Goal: Use online tool/utility: Utilize a website feature to perform a specific function

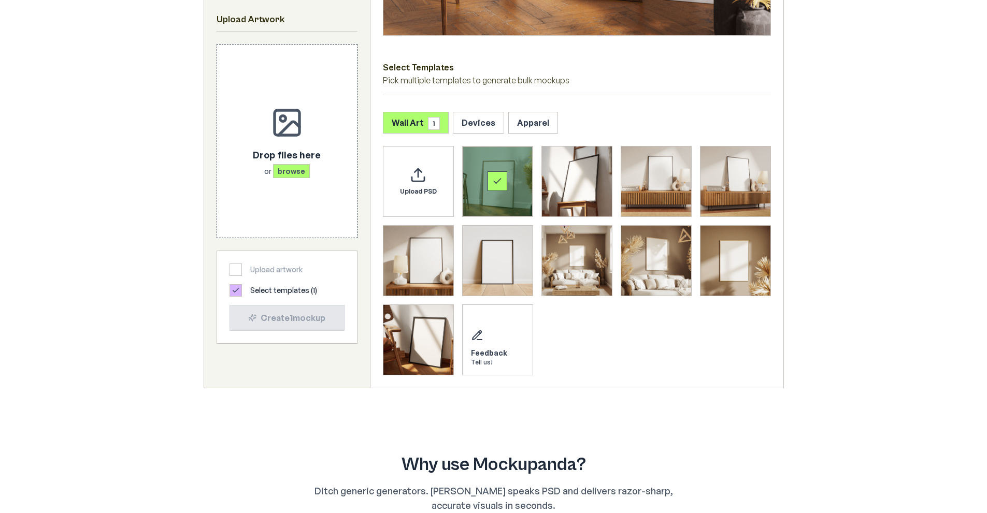
scroll to position [466, 0]
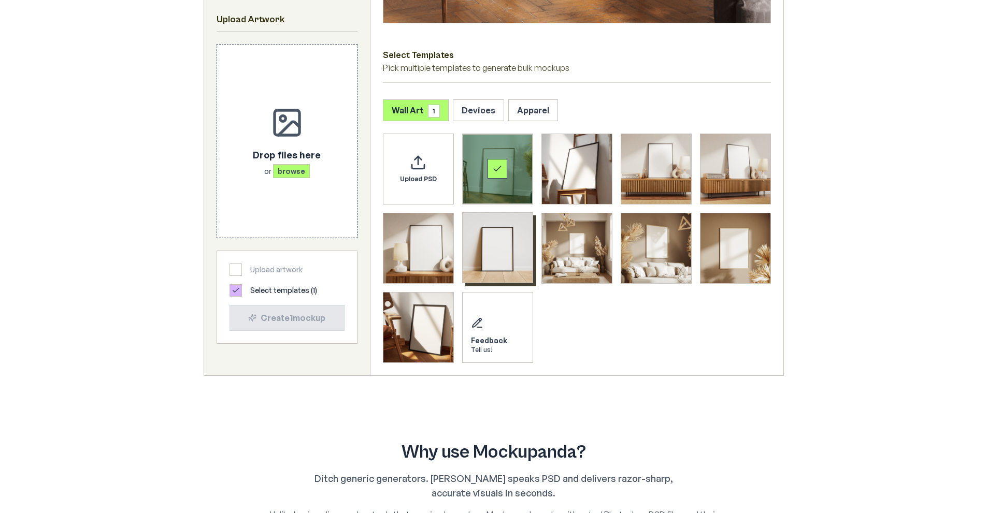
click at [500, 241] on img "Select template Framed Poster 6" at bounding box center [497, 248] width 70 height 70
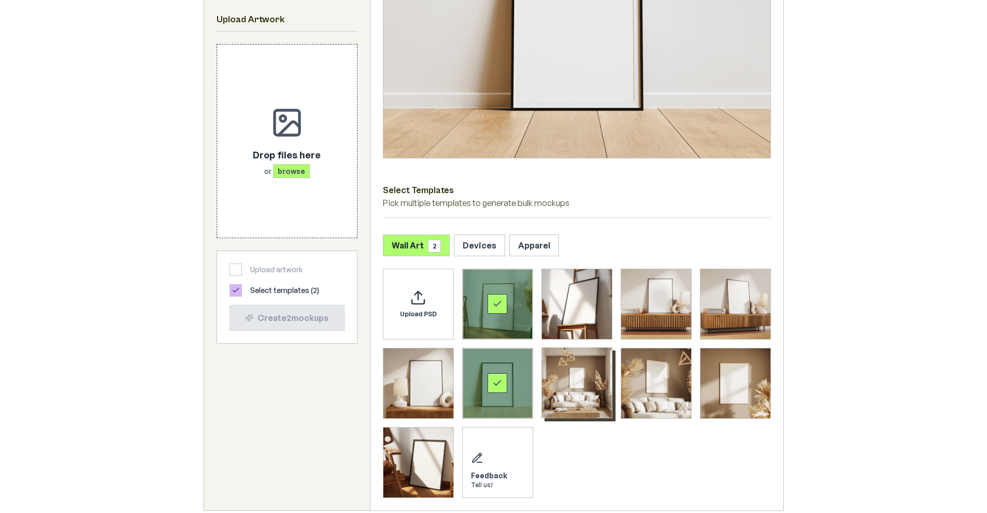
scroll to position [363, 0]
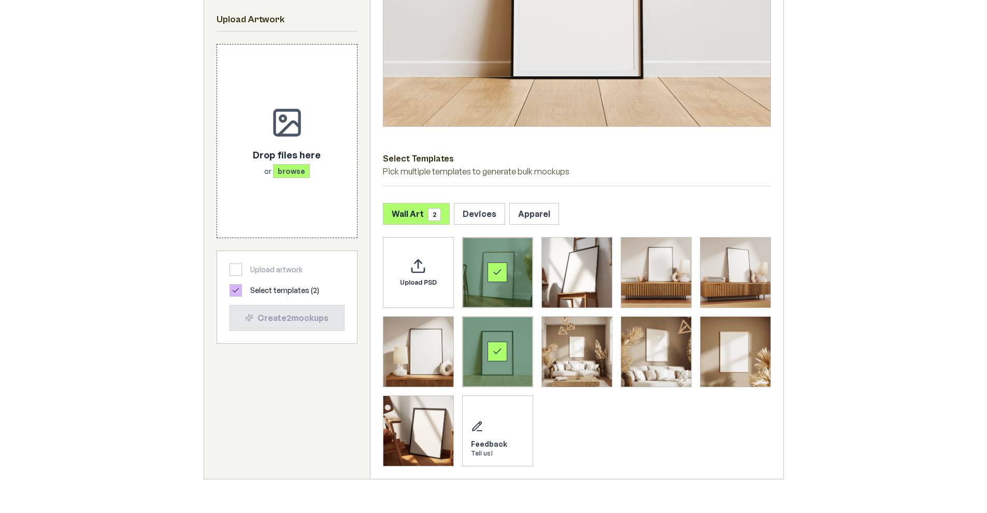
click at [493, 266] on div "Select template Framed Poster" at bounding box center [497, 273] width 20 height 20
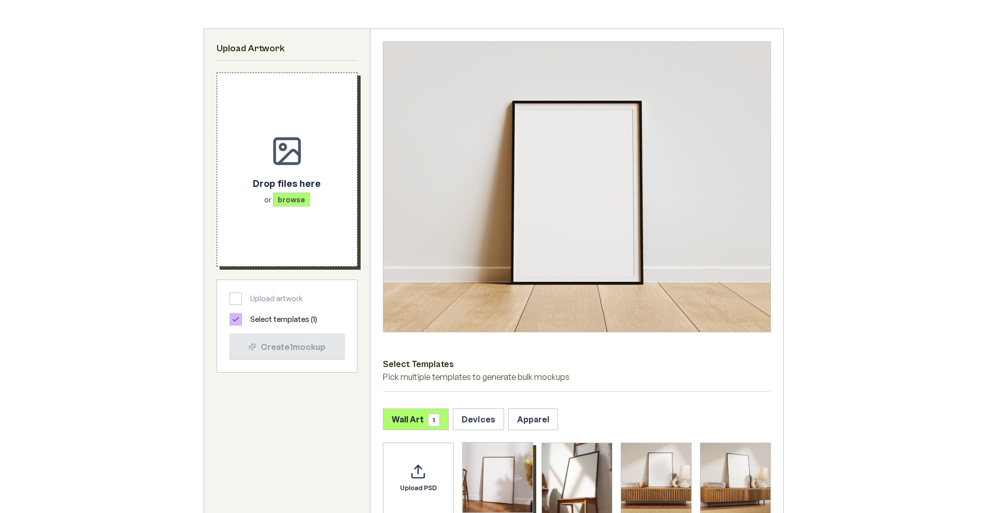
scroll to position [155, 0]
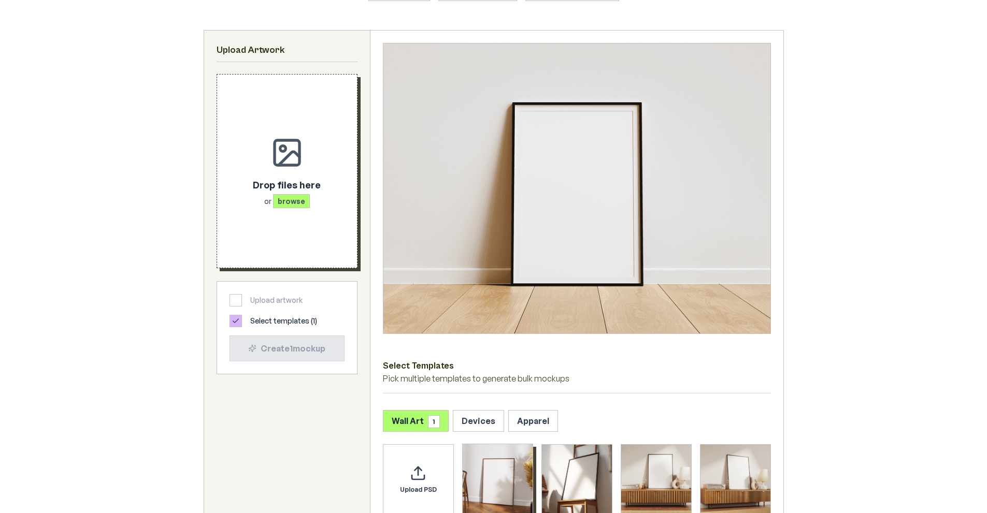
click at [293, 198] on span "browse" at bounding box center [291, 201] width 37 height 14
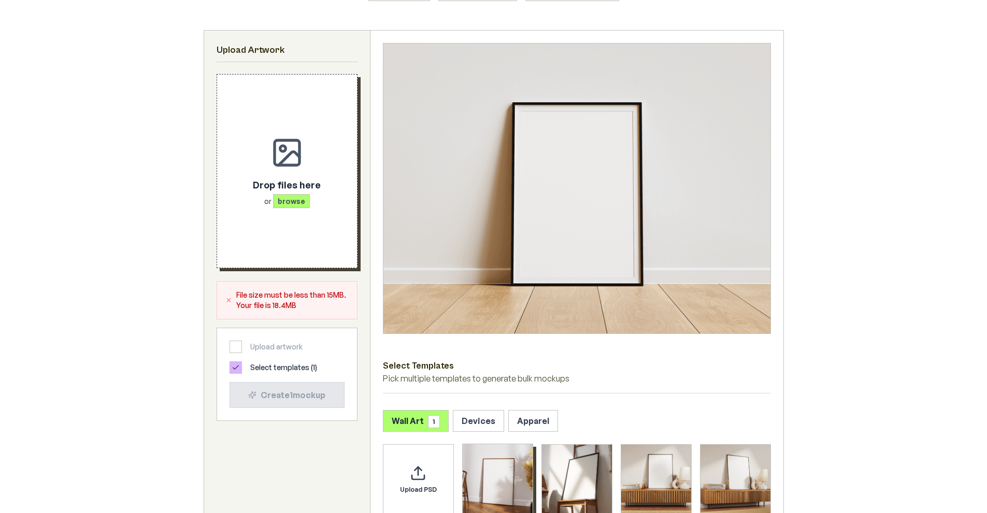
click at [284, 202] on span "browse" at bounding box center [291, 201] width 37 height 14
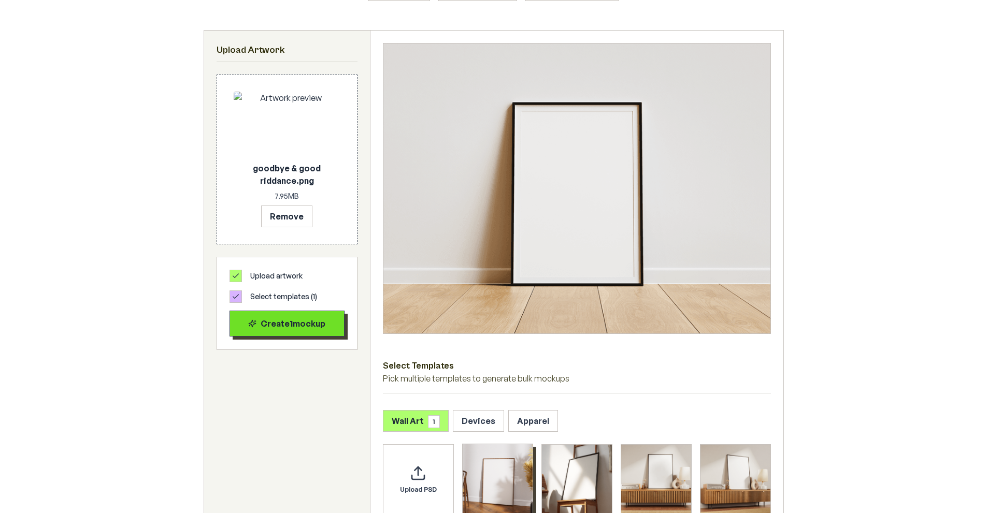
click at [313, 321] on div "Create 1 mockup" at bounding box center [286, 323] width 97 height 12
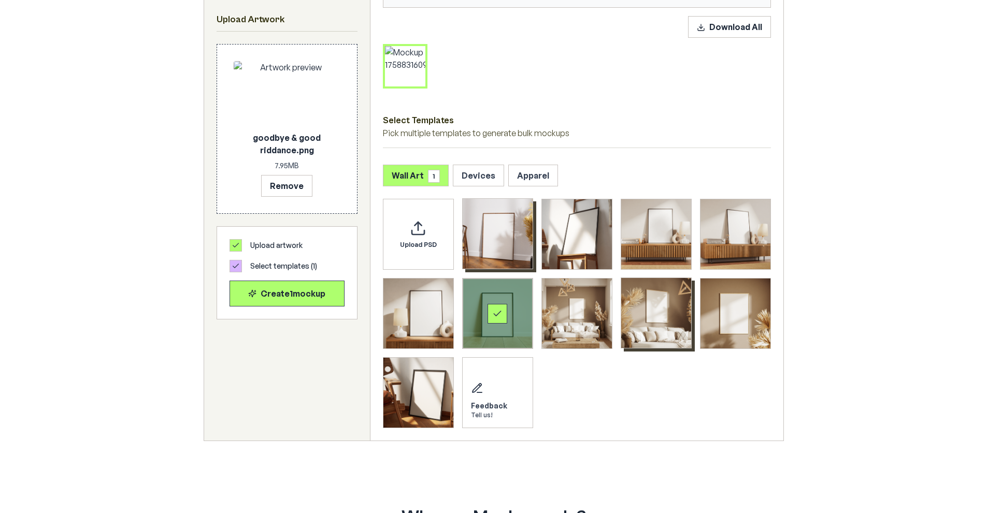
scroll to position [518, 0]
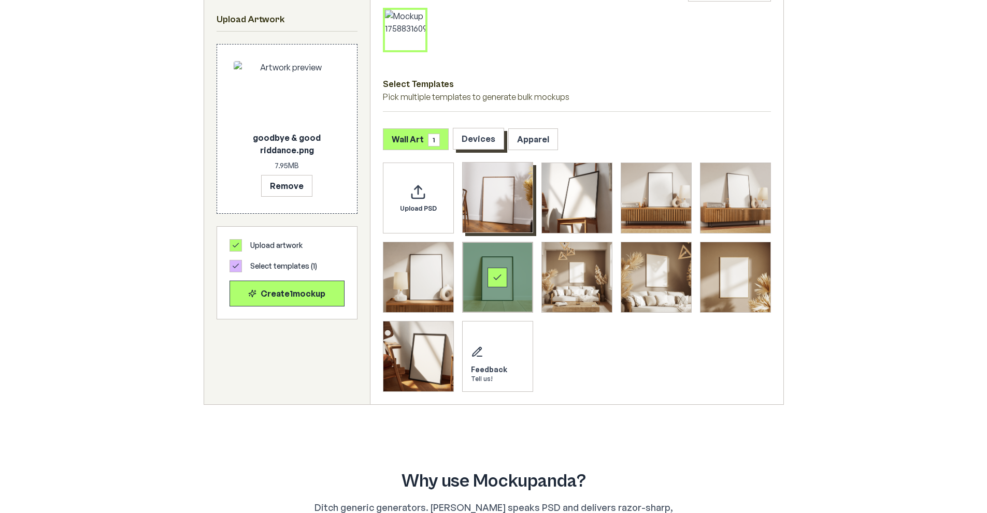
click at [481, 137] on button "Devices" at bounding box center [478, 139] width 51 height 22
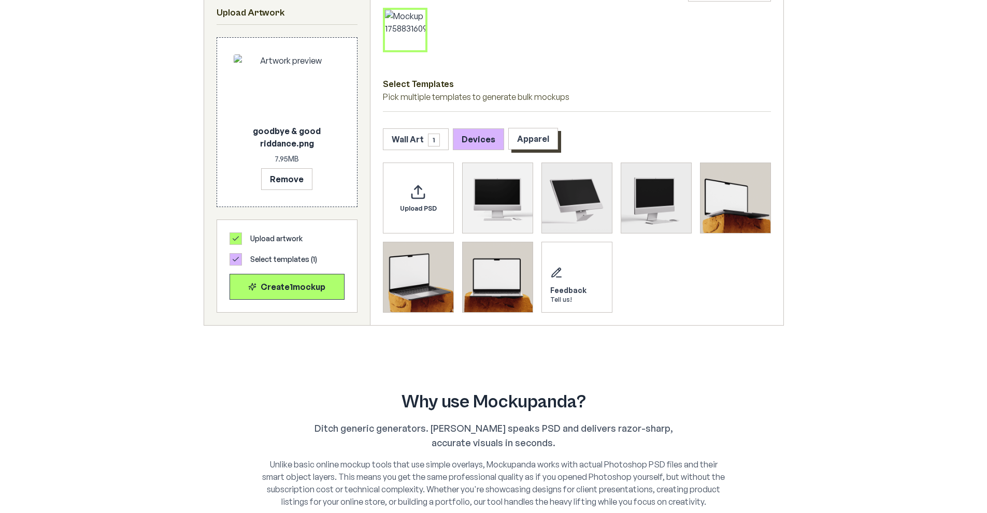
click at [523, 136] on button "Apparel" at bounding box center [533, 139] width 50 height 22
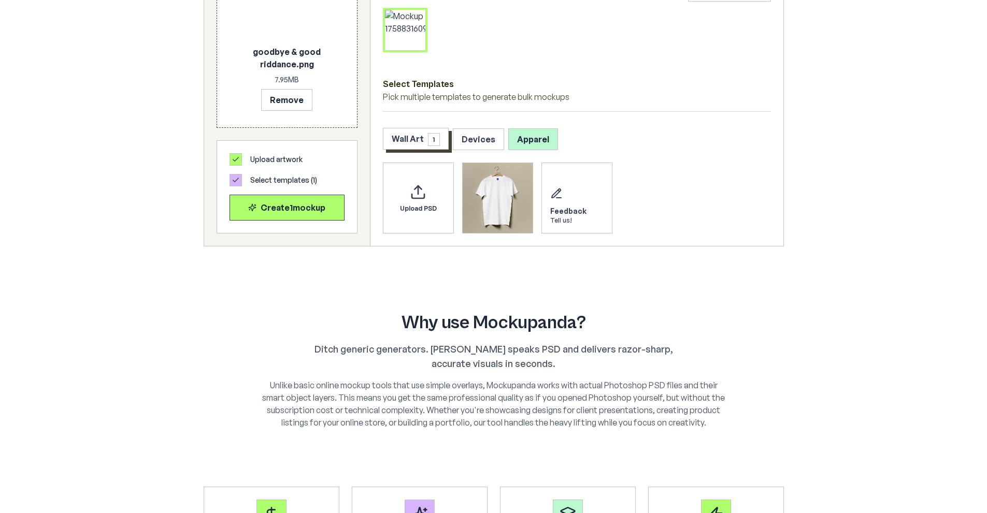
click at [410, 143] on button "Wall Art 1" at bounding box center [416, 139] width 66 height 22
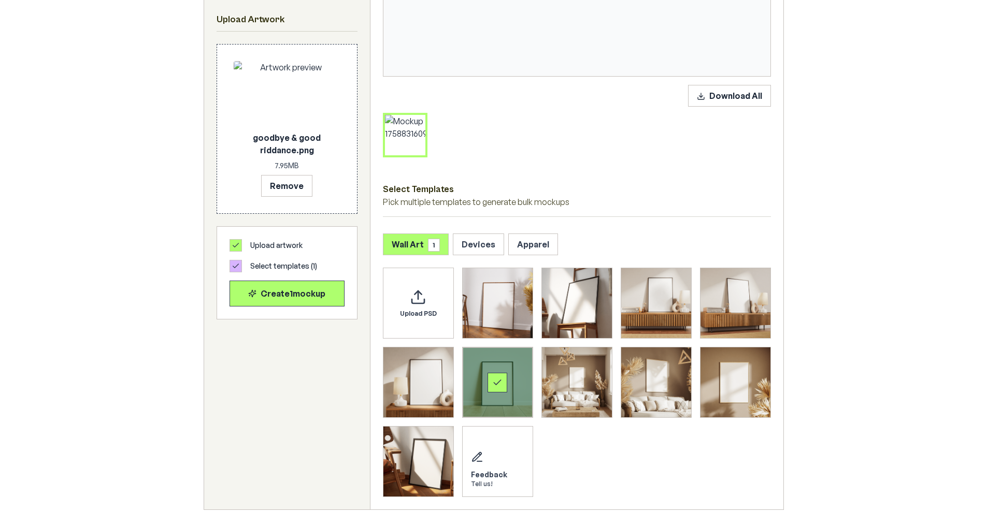
scroll to position [414, 0]
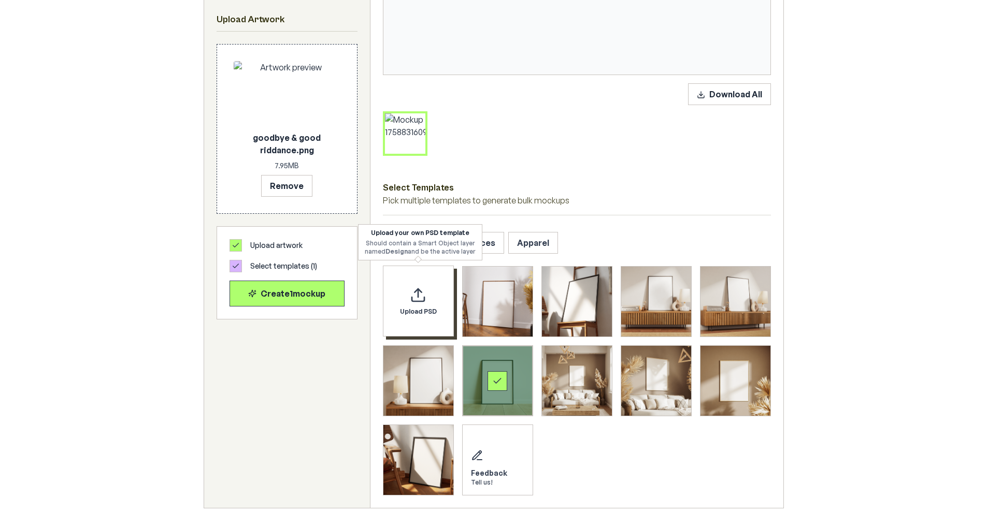
click at [436, 298] on div "Upload PSD" at bounding box center [418, 301] width 71 height 71
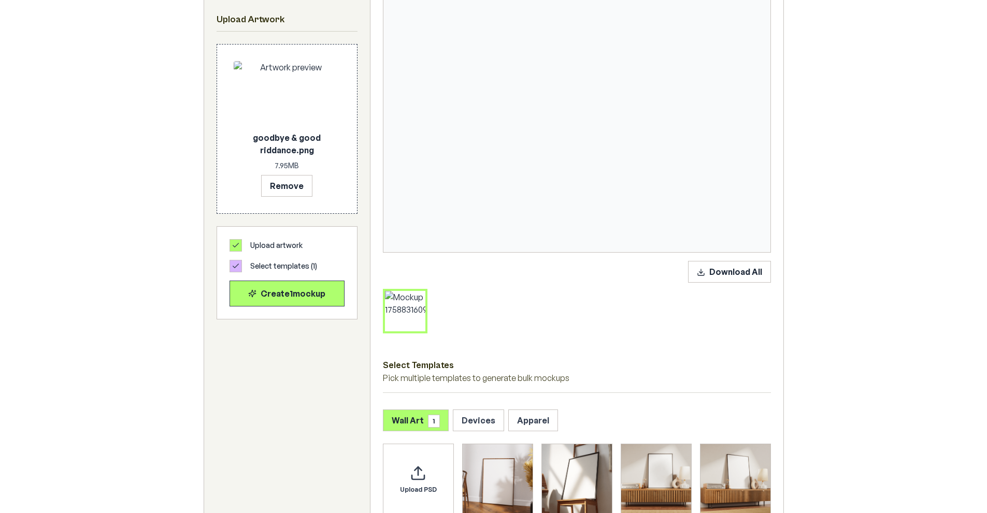
scroll to position [311, 0]
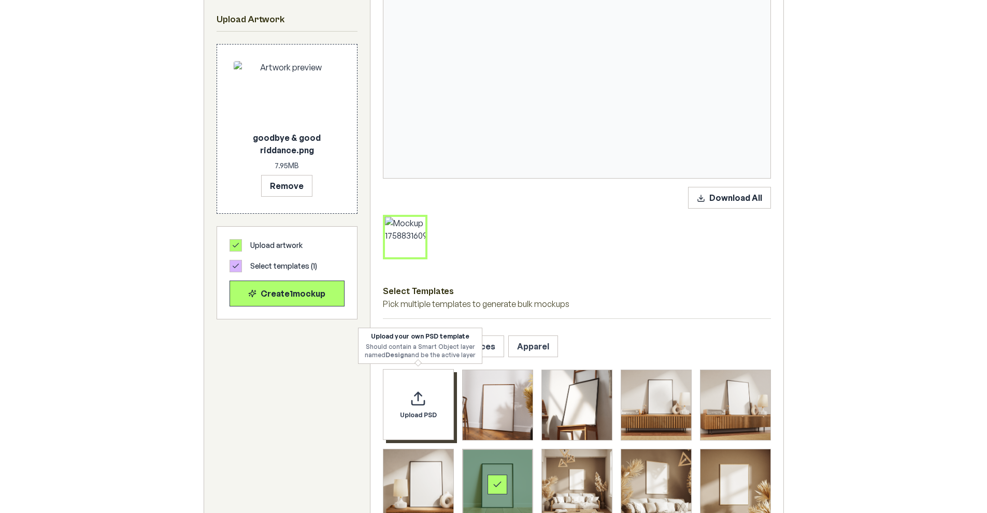
click at [409, 397] on div "Upload PSD" at bounding box center [418, 404] width 71 height 71
click at [426, 385] on div "Upload PSD" at bounding box center [418, 404] width 71 height 71
click at [488, 352] on button "Devices" at bounding box center [478, 346] width 51 height 22
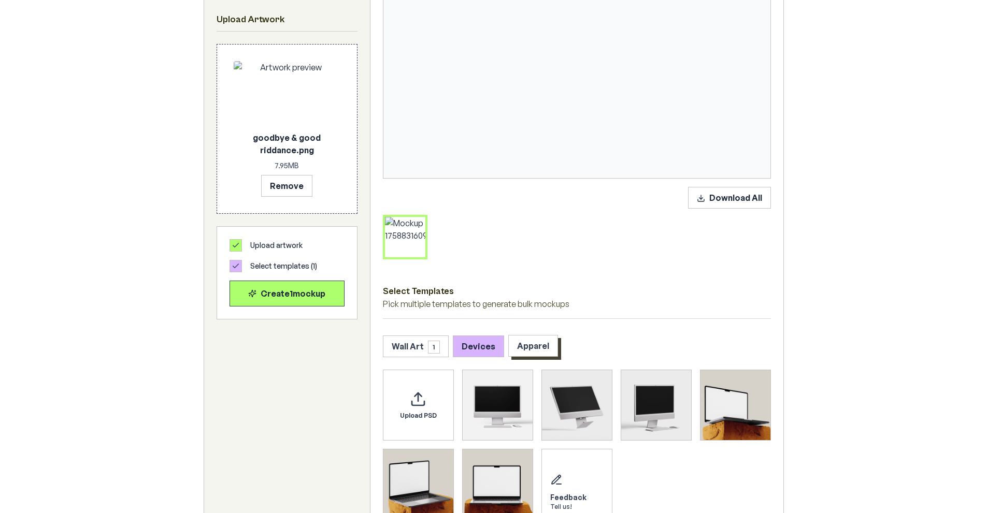
click at [535, 345] on button "Apparel" at bounding box center [533, 346] width 50 height 22
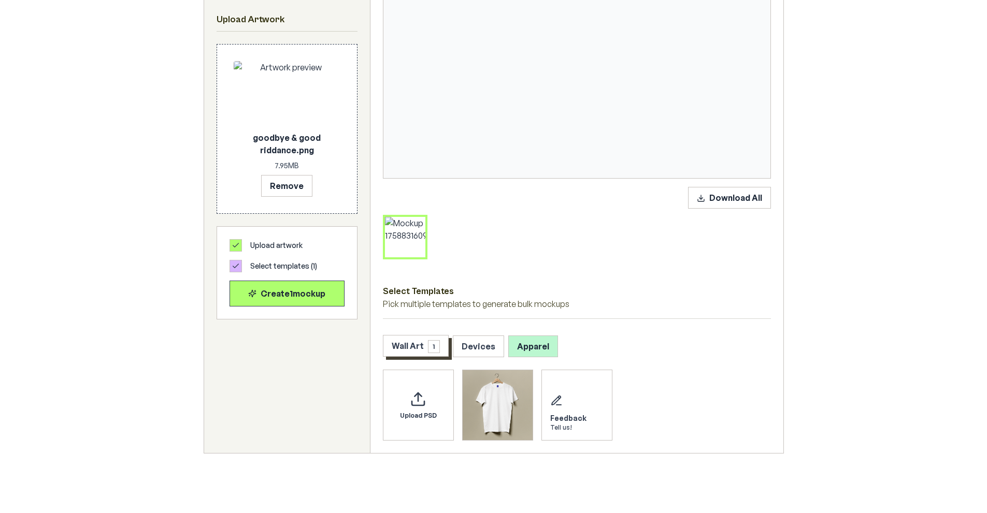
click at [409, 349] on button "Wall Art 1" at bounding box center [416, 346] width 66 height 22
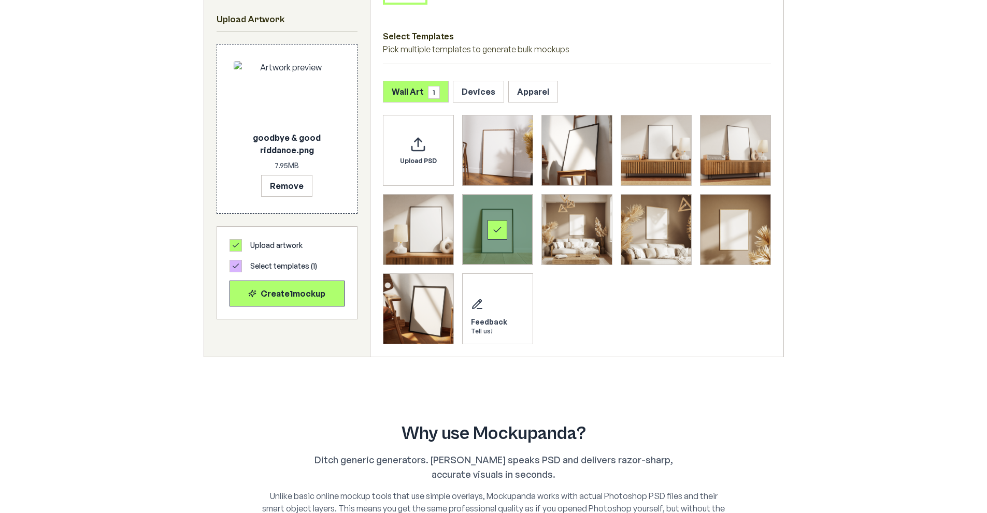
scroll to position [570, 0]
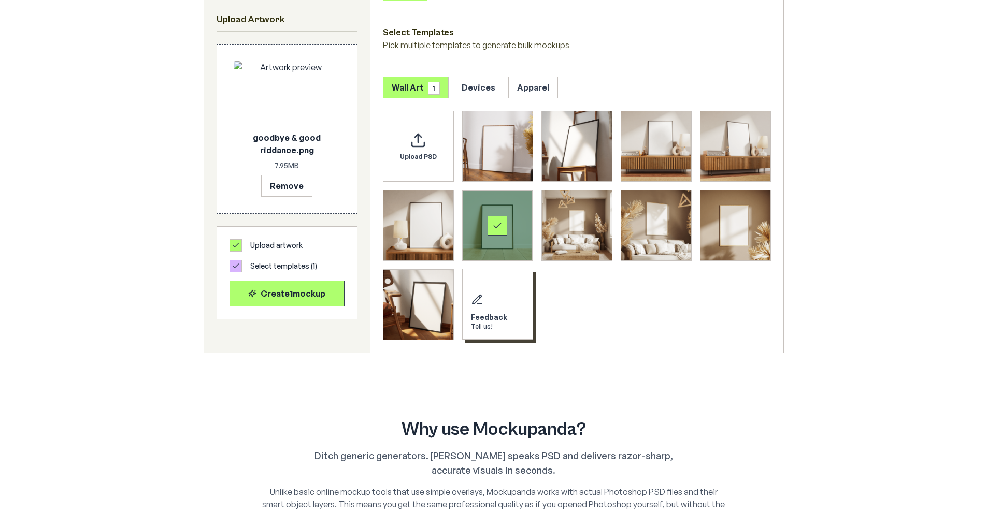
click at [509, 315] on div "Feedback Tell us!" at bounding box center [497, 304] width 71 height 71
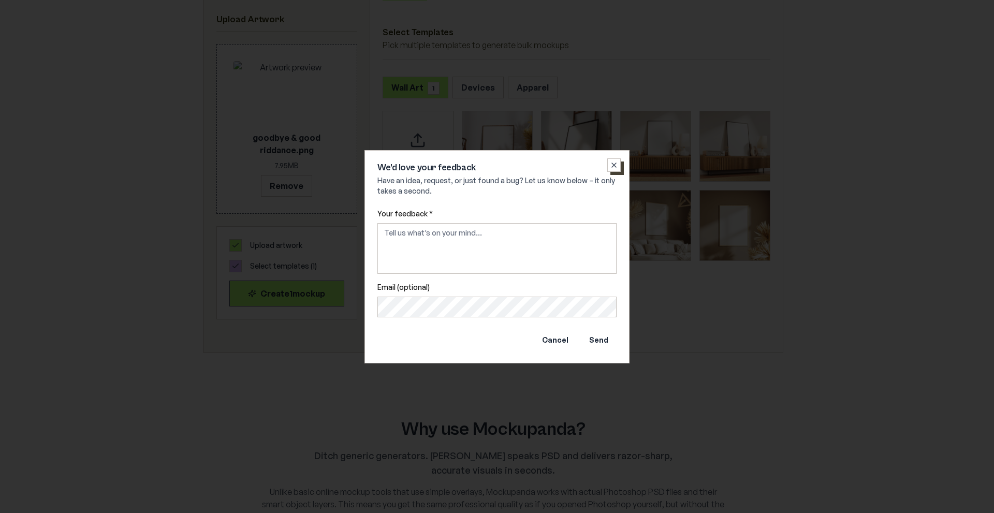
drag, startPoint x: 607, startPoint y: 158, endPoint x: 608, endPoint y: 164, distance: 5.2
click at [608, 159] on button "Close" at bounding box center [613, 164] width 13 height 13
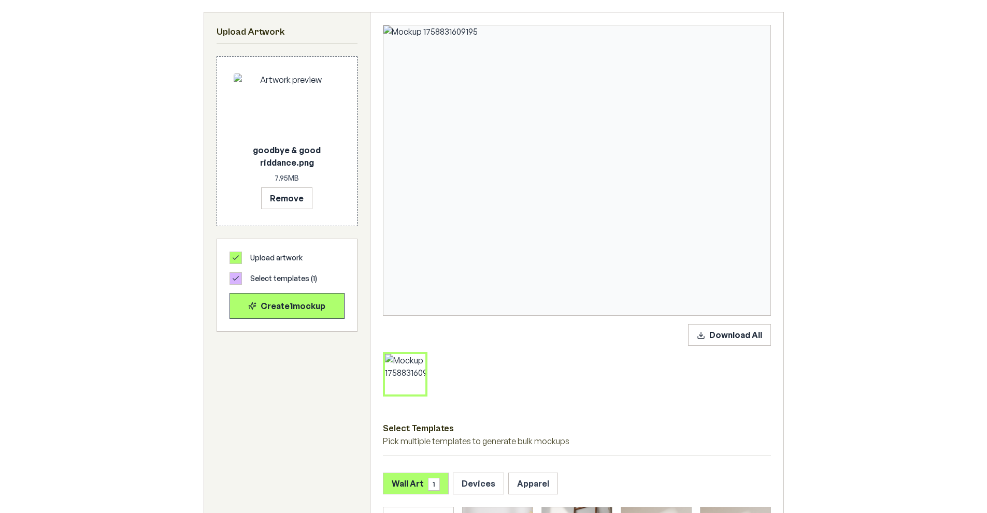
scroll to position [0, 0]
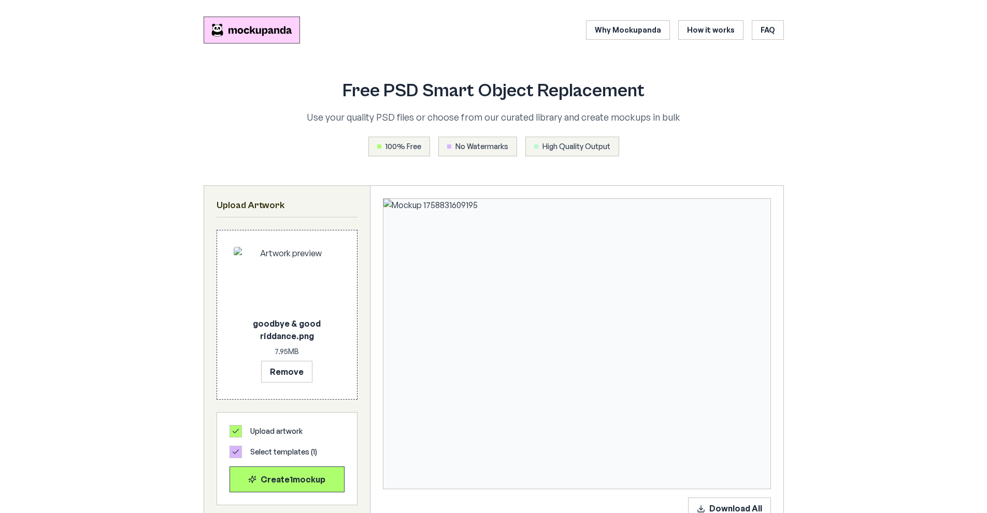
drag, startPoint x: 302, startPoint y: 377, endPoint x: 330, endPoint y: 364, distance: 31.0
click at [302, 377] on button "Remove" at bounding box center [286, 372] width 51 height 22
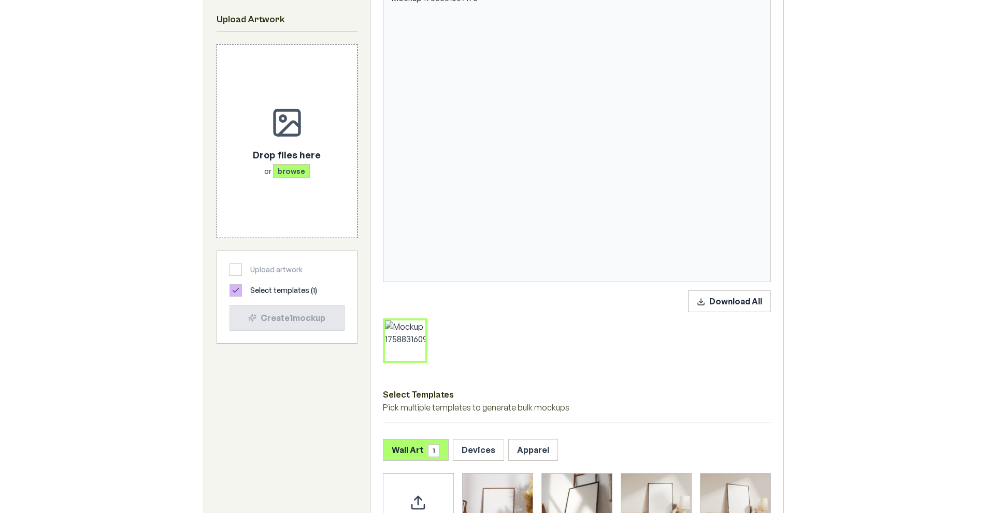
click at [598, 311] on div "Download All" at bounding box center [577, 302] width 388 height 22
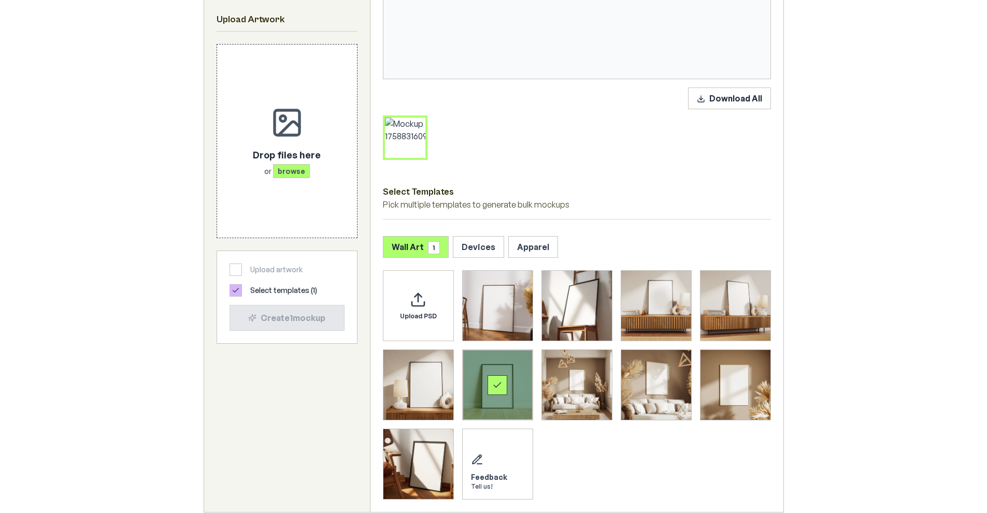
scroll to position [414, 0]
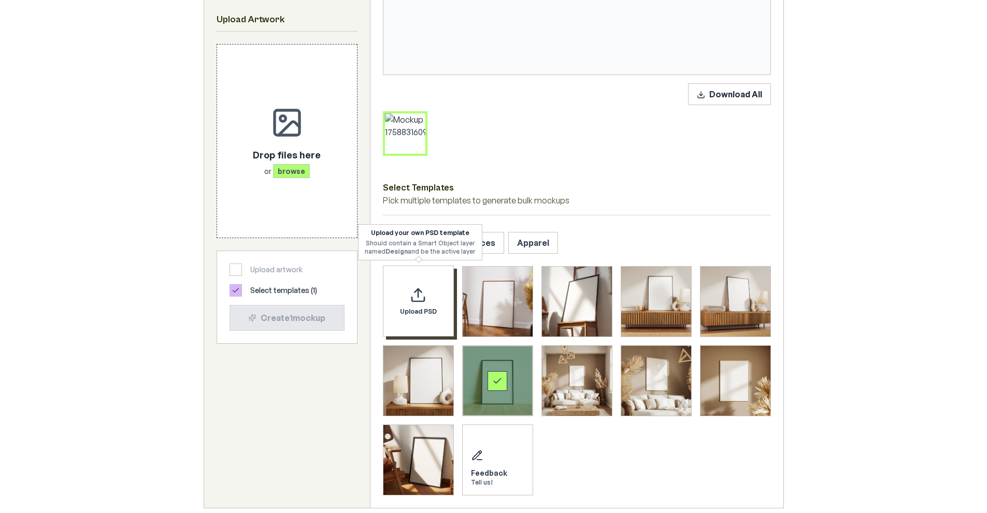
click at [428, 295] on div "Upload PSD" at bounding box center [418, 301] width 71 height 71
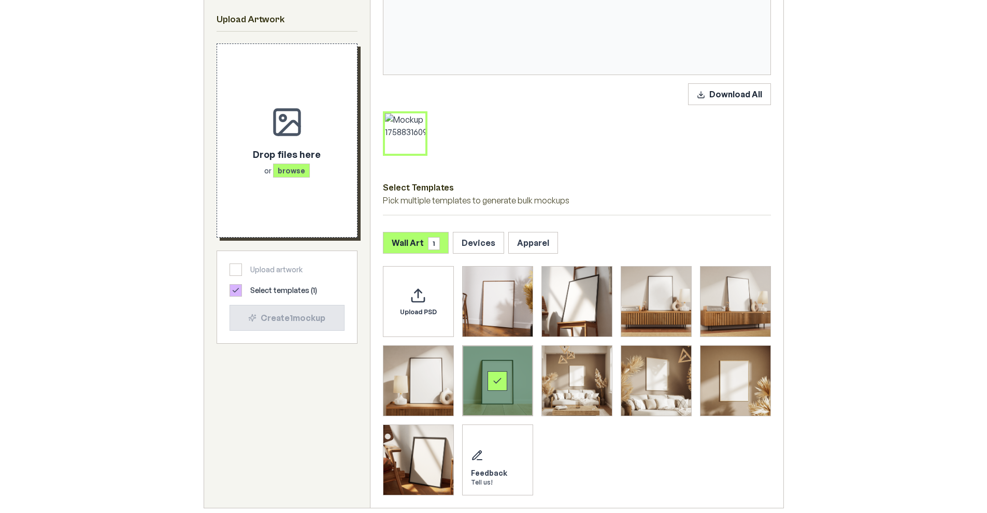
click at [287, 164] on span "browse" at bounding box center [291, 171] width 37 height 14
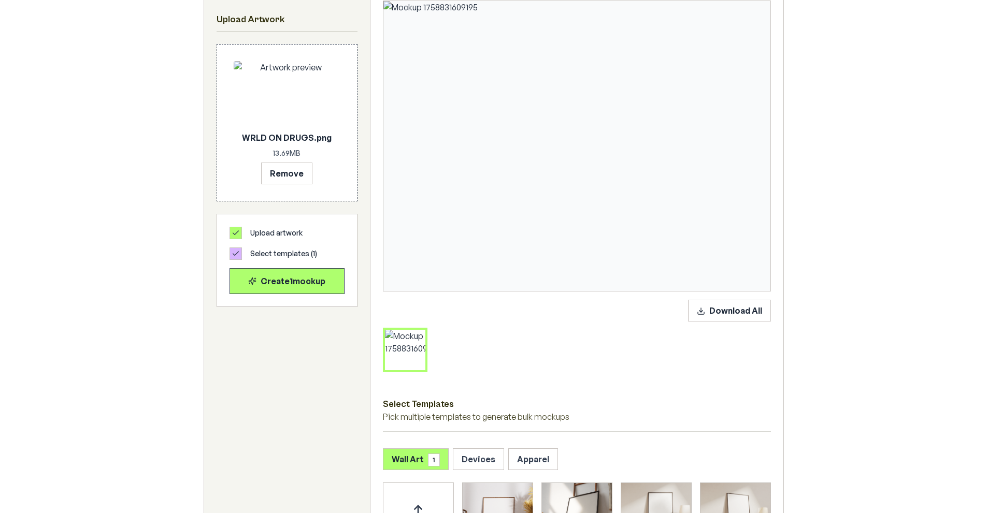
scroll to position [207, 0]
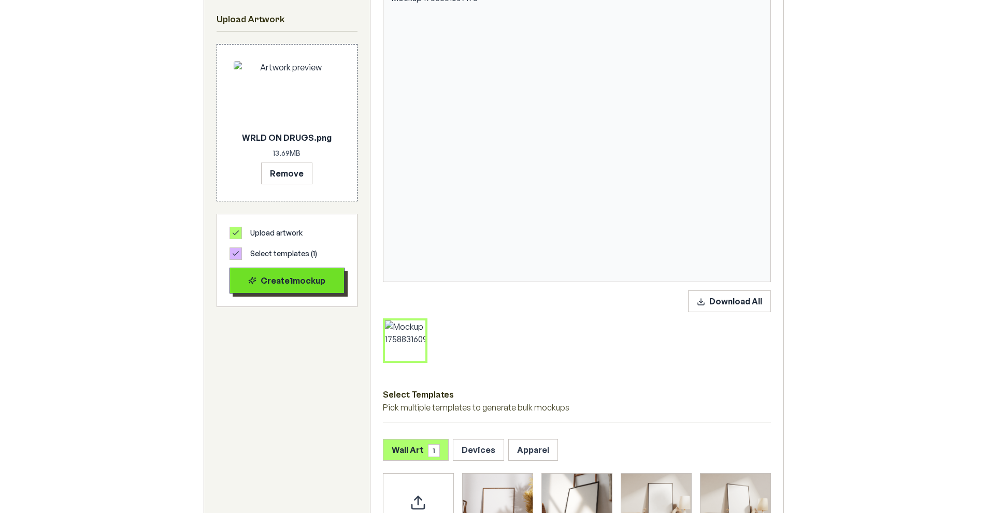
click at [325, 278] on div "Create 1 mockup" at bounding box center [286, 280] width 97 height 12
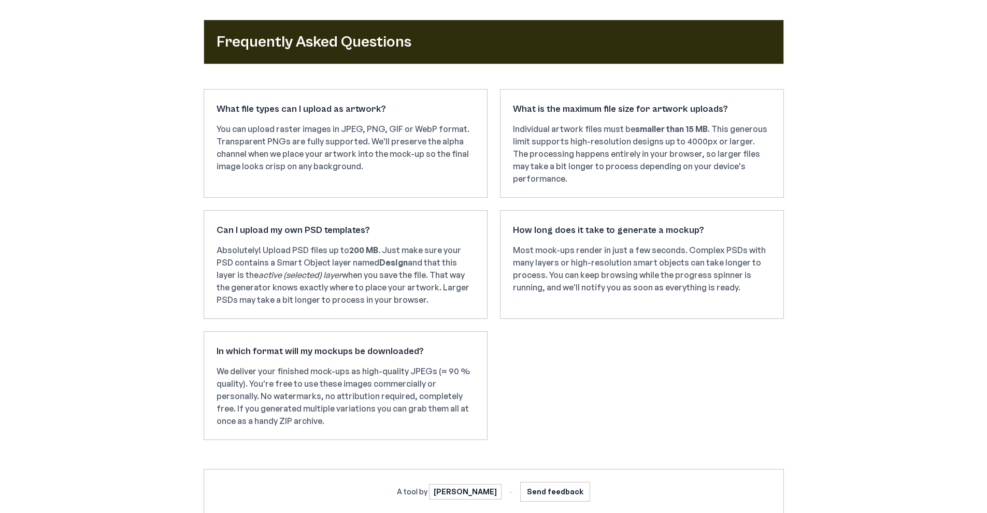
scroll to position [1627, 0]
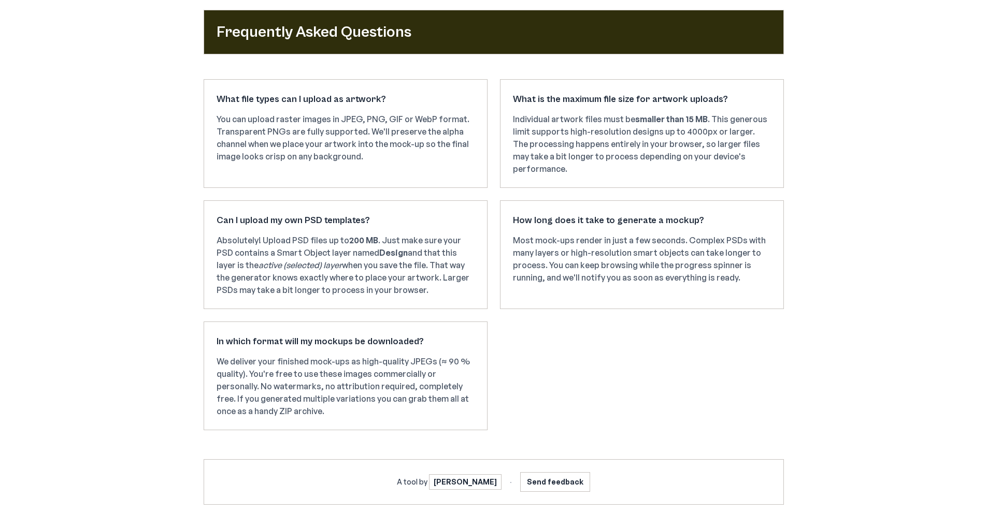
click at [295, 253] on p "Absolutely! Upload PSD files up to 200 MB . Just make sure your PSD contains a …" at bounding box center [345, 265] width 258 height 62
drag, startPoint x: 295, startPoint y: 253, endPoint x: 302, endPoint y: 251, distance: 7.0
click at [297, 252] on p "Absolutely! Upload PSD files up to 200 MB . Just make sure your PSD contains a …" at bounding box center [345, 265] width 258 height 62
click at [346, 255] on p "Absolutely! Upload PSD files up to 200 MB . Just make sure your PSD contains a …" at bounding box center [345, 265] width 258 height 62
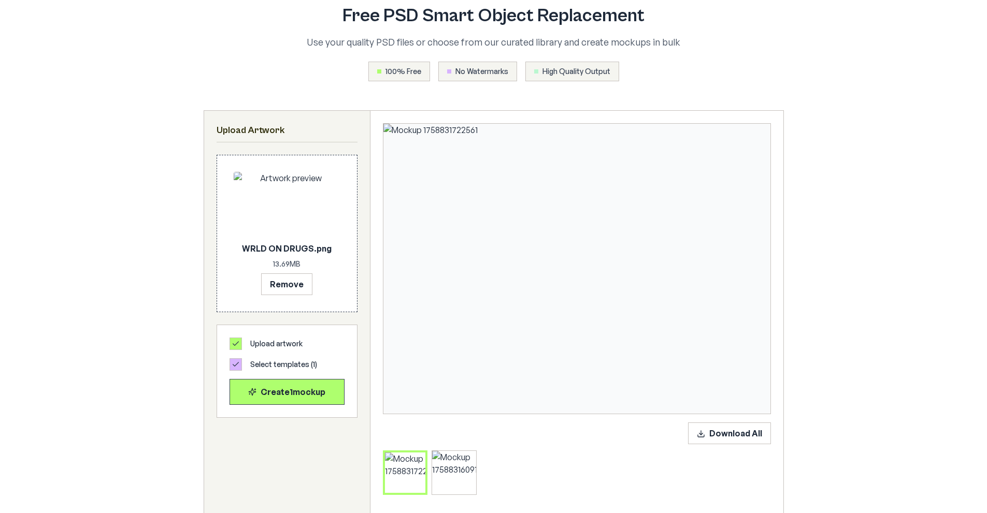
scroll to position [73, 0]
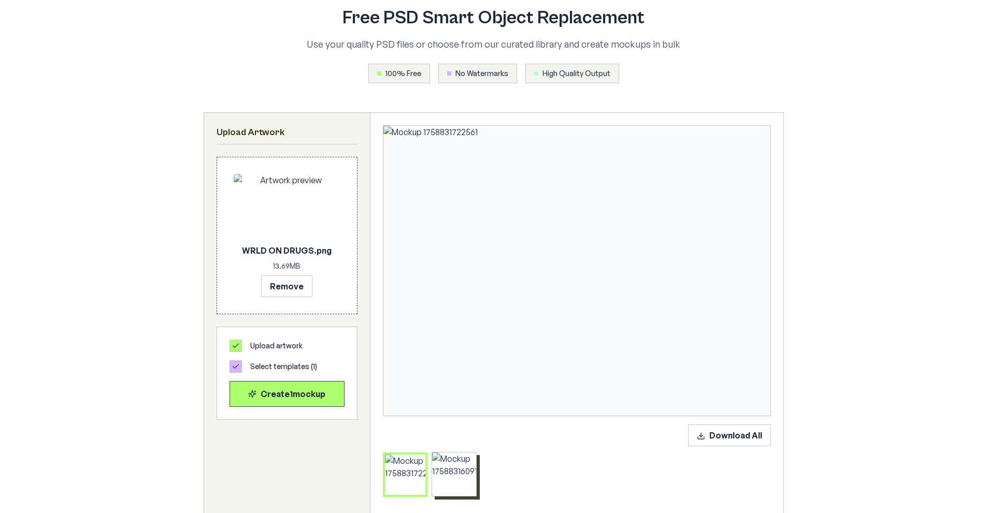
click at [450, 481] on button at bounding box center [454, 474] width 18 height 18
click at [744, 250] on img at bounding box center [576, 271] width 387 height 290
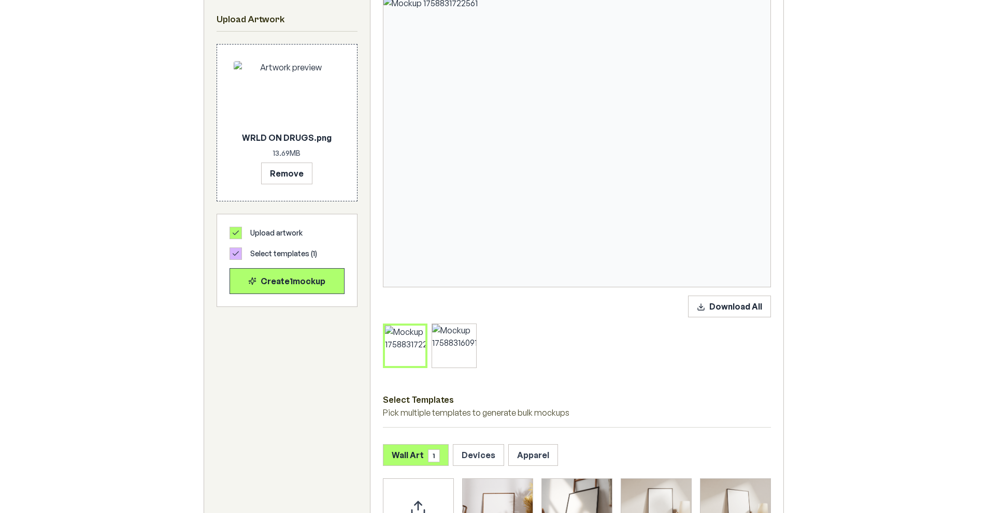
scroll to position [228, 0]
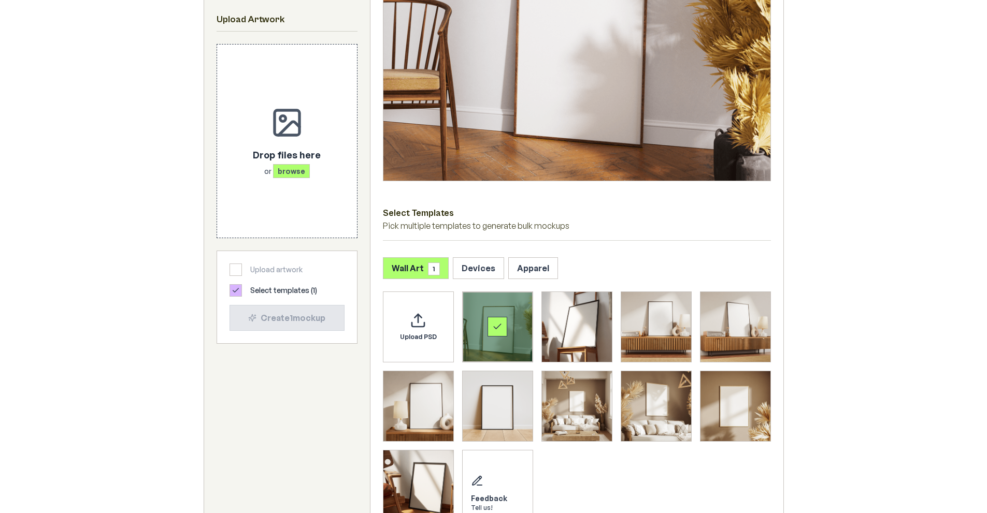
scroll to position [311, 0]
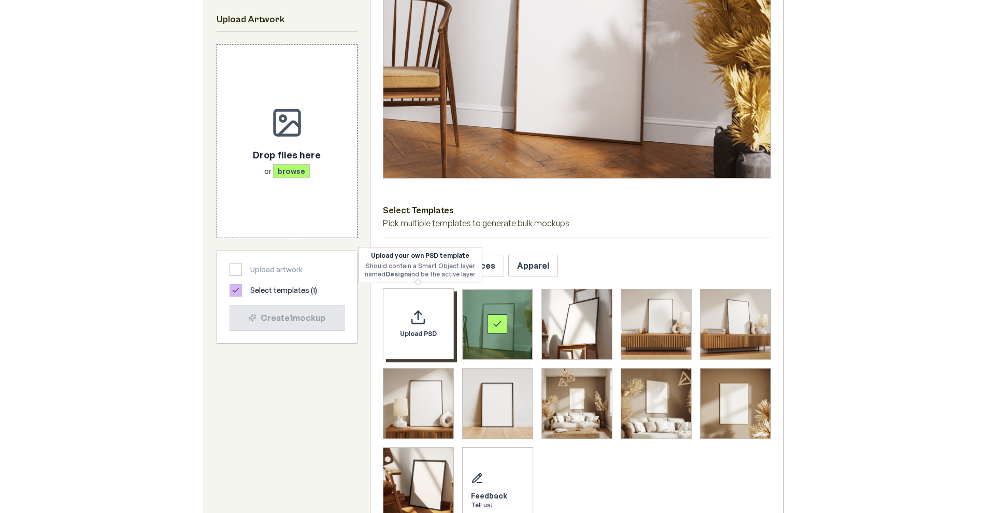
click at [431, 329] on div "Upload PSD" at bounding box center [418, 323] width 71 height 71
click at [237, 289] on icon at bounding box center [236, 290] width 6 height 4
click at [433, 326] on div "Upload PSD" at bounding box center [418, 323] width 71 height 71
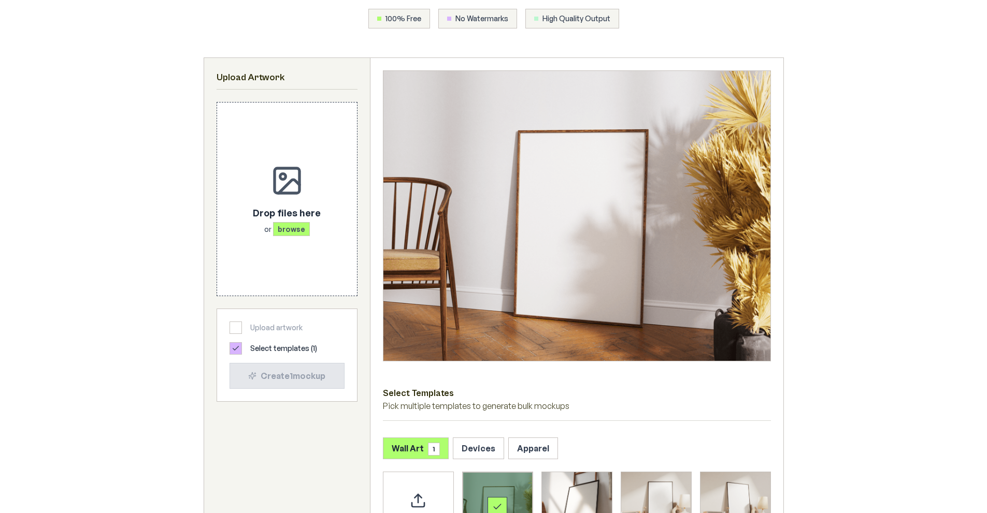
scroll to position [0, 0]
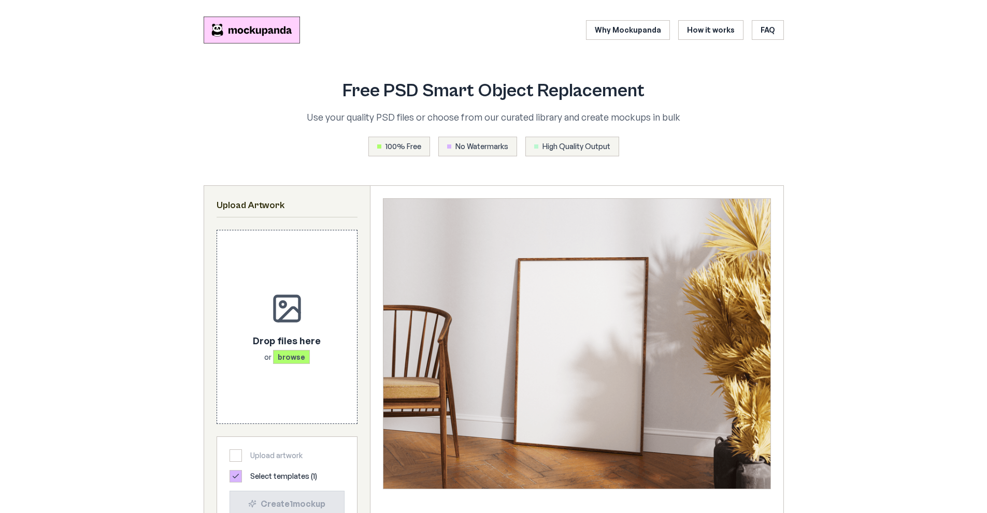
click at [556, 147] on span "High Quality Output" at bounding box center [576, 146] width 68 height 10
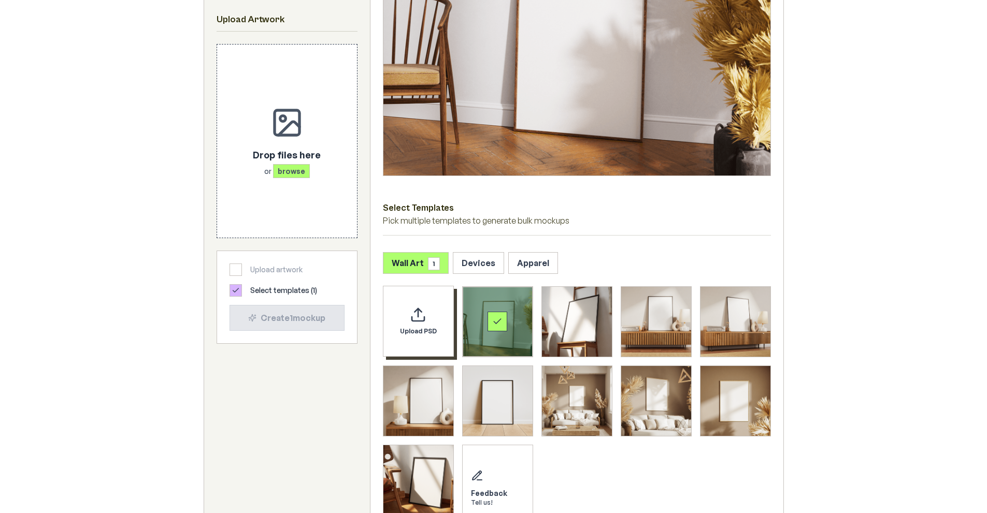
scroll to position [311, 0]
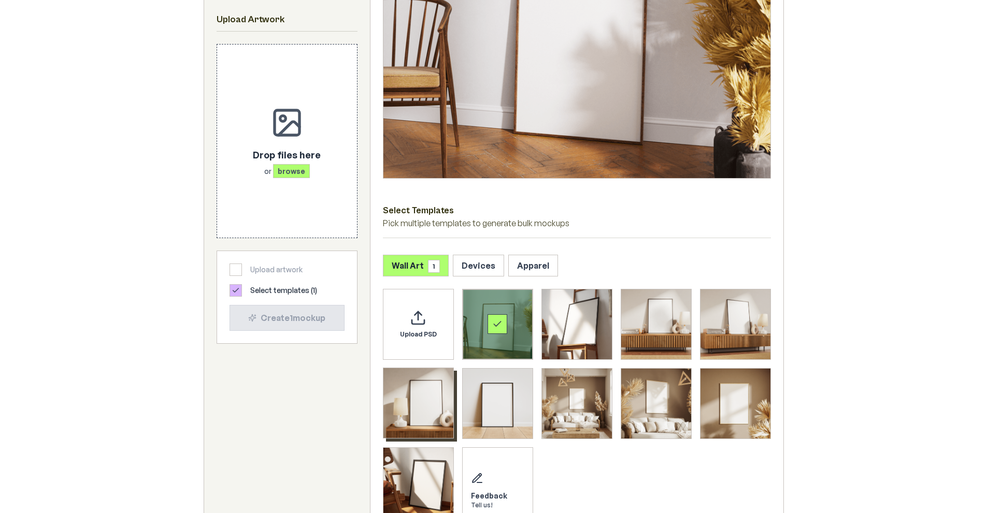
click at [422, 417] on img "Select template Framed Poster 5" at bounding box center [418, 403] width 70 height 70
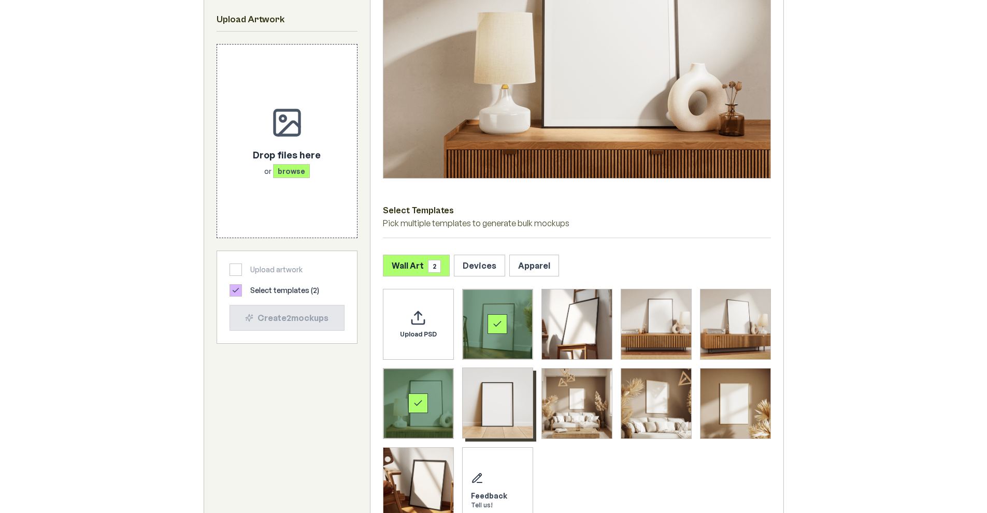
click at [485, 417] on img "Select template Framed Poster 6" at bounding box center [497, 403] width 70 height 70
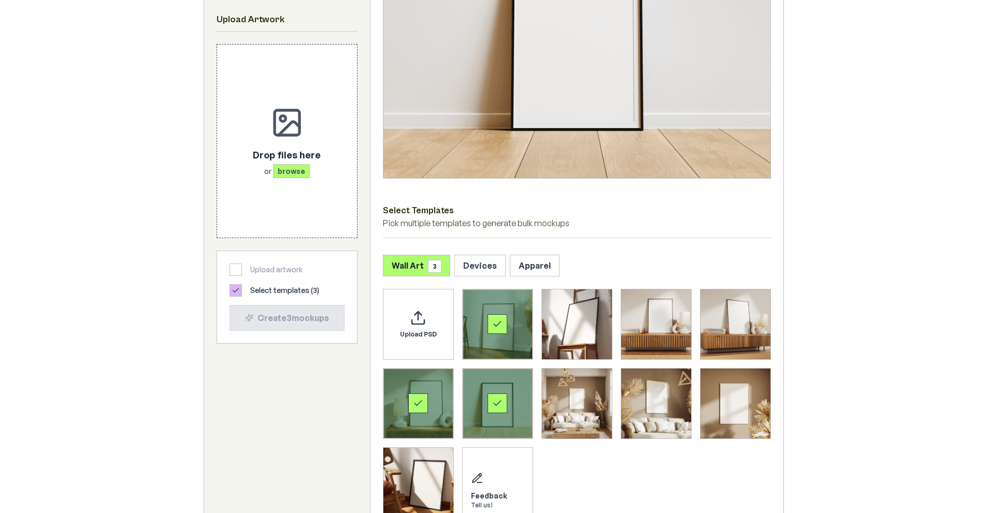
click at [505, 324] on div "Select template Framed Poster" at bounding box center [497, 324] width 20 height 20
click at [435, 395] on div "Select template Framed Poster 5" at bounding box center [418, 404] width 70 height 70
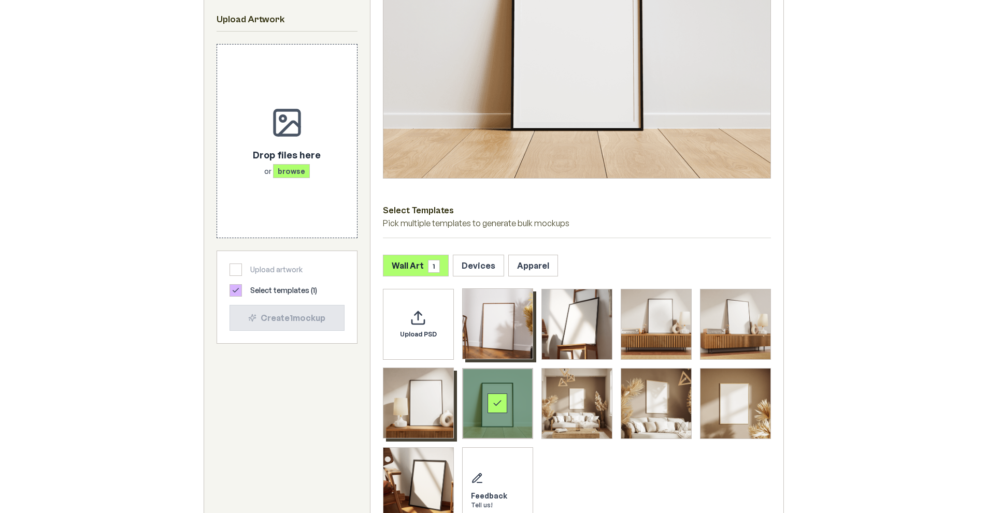
click at [491, 399] on div "Select template Framed Poster 6" at bounding box center [497, 404] width 20 height 20
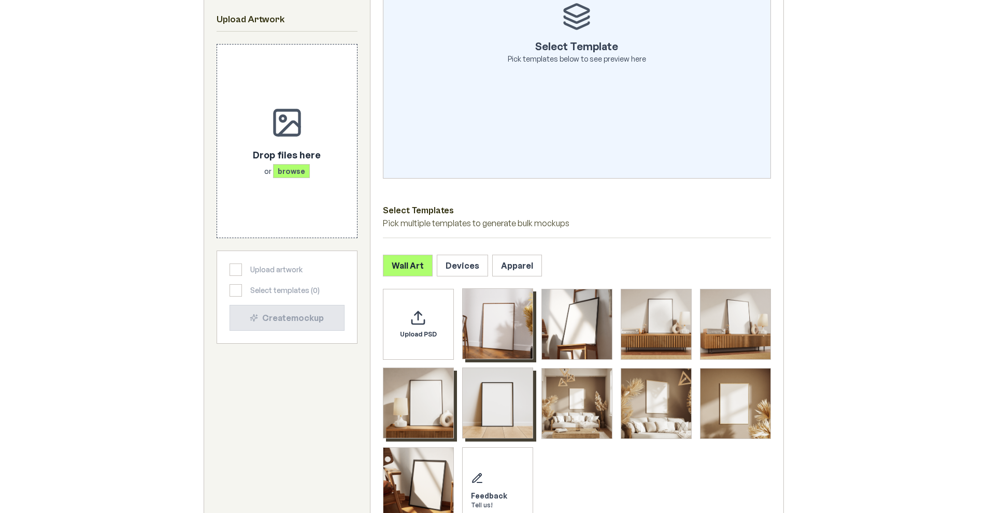
click at [491, 399] on img "Select template Framed Poster 6" at bounding box center [497, 403] width 70 height 70
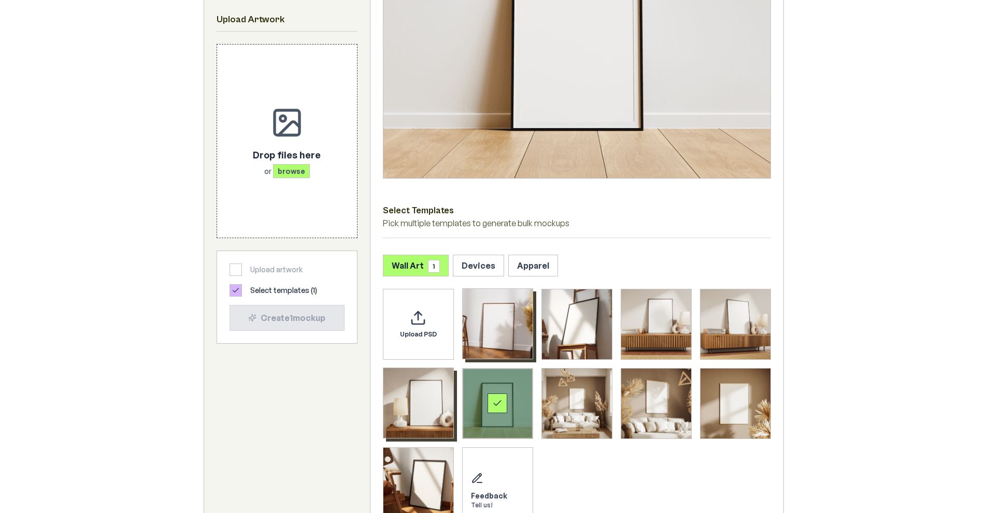
click at [508, 391] on div "Select template Framed Poster 6" at bounding box center [497, 404] width 70 height 70
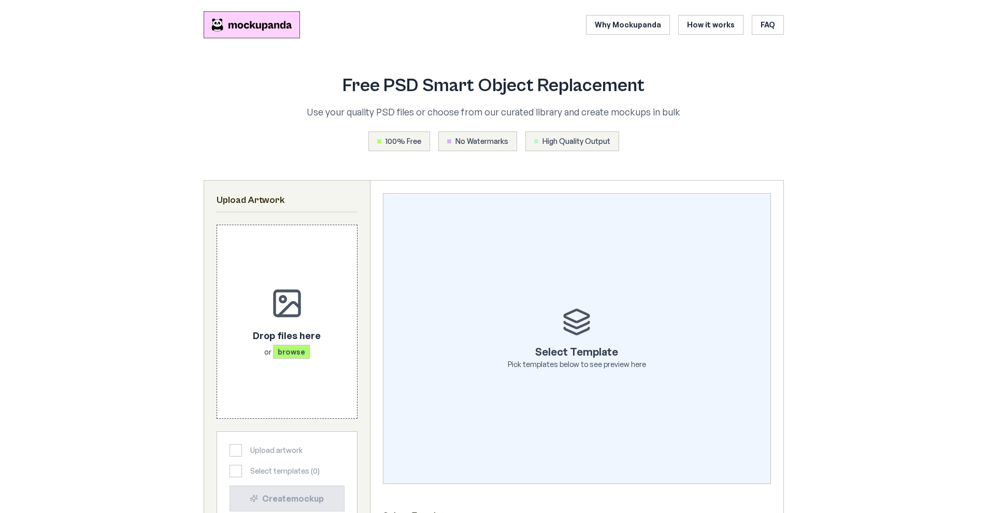
scroll to position [0, 0]
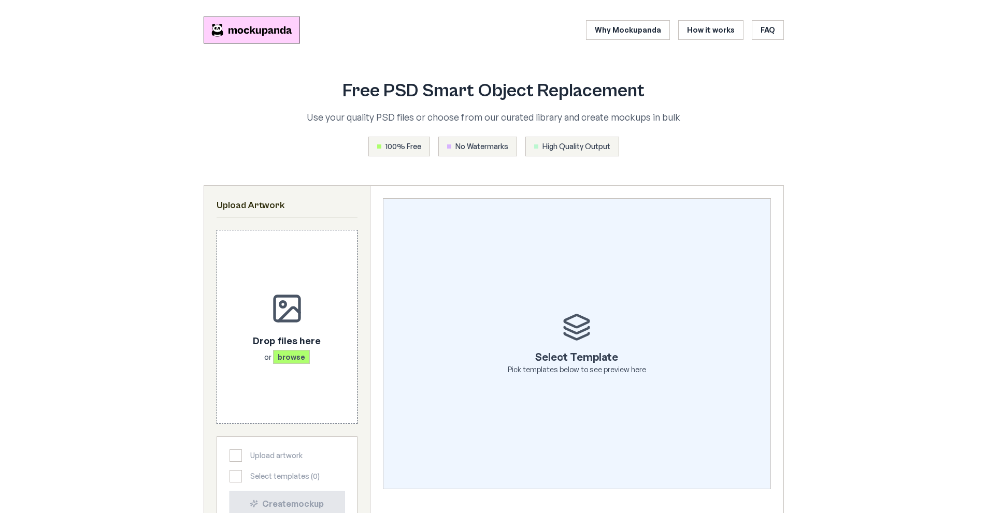
click at [569, 338] on icon at bounding box center [576, 327] width 29 height 29
click at [647, 36] on link "Why Mockupanda" at bounding box center [628, 30] width 84 height 20
click at [247, 30] on img "Mockupanda home" at bounding box center [252, 29] width 96 height 27
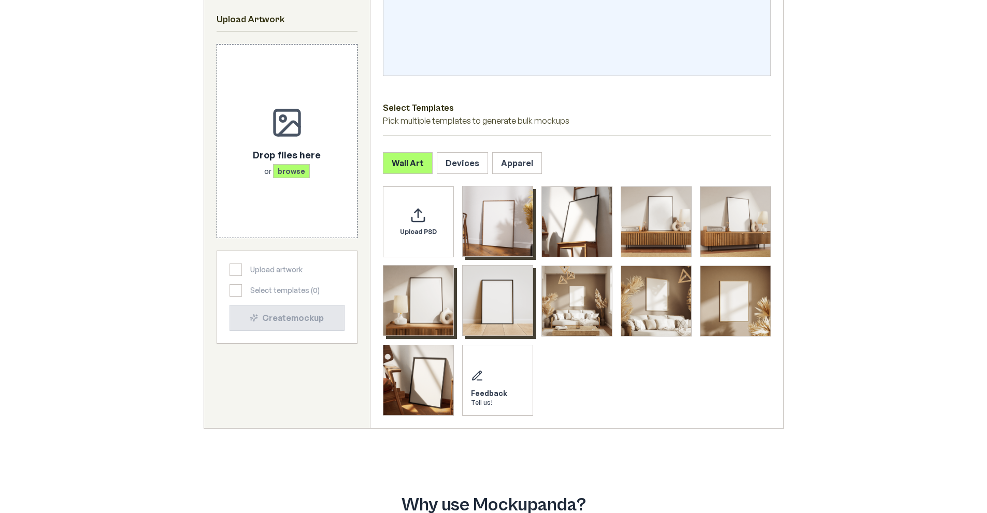
scroll to position [414, 0]
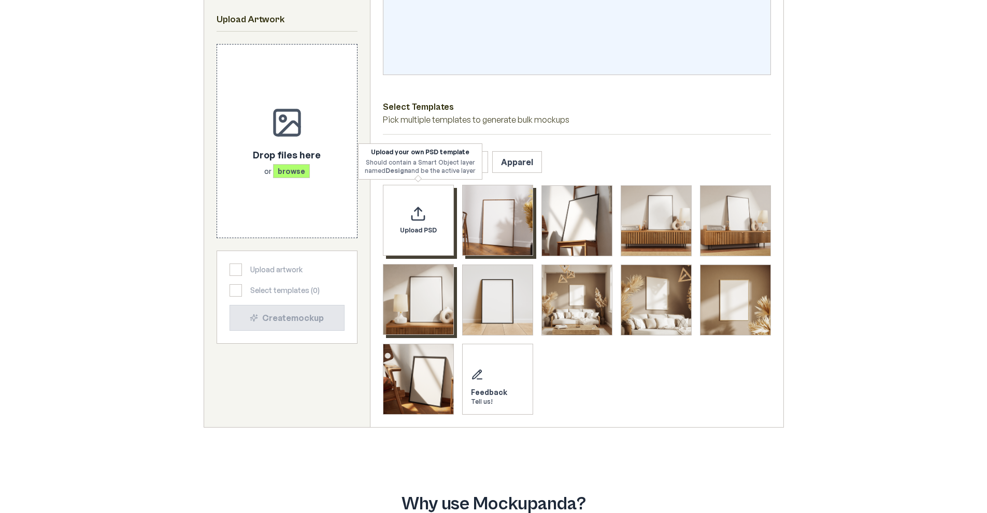
click at [385, 220] on div "Upload PSD" at bounding box center [418, 220] width 71 height 71
click at [457, 164] on div "Should contain a Smart Object layer named Design and be the active layer" at bounding box center [420, 167] width 111 height 17
click at [473, 164] on button "Devices" at bounding box center [462, 162] width 51 height 22
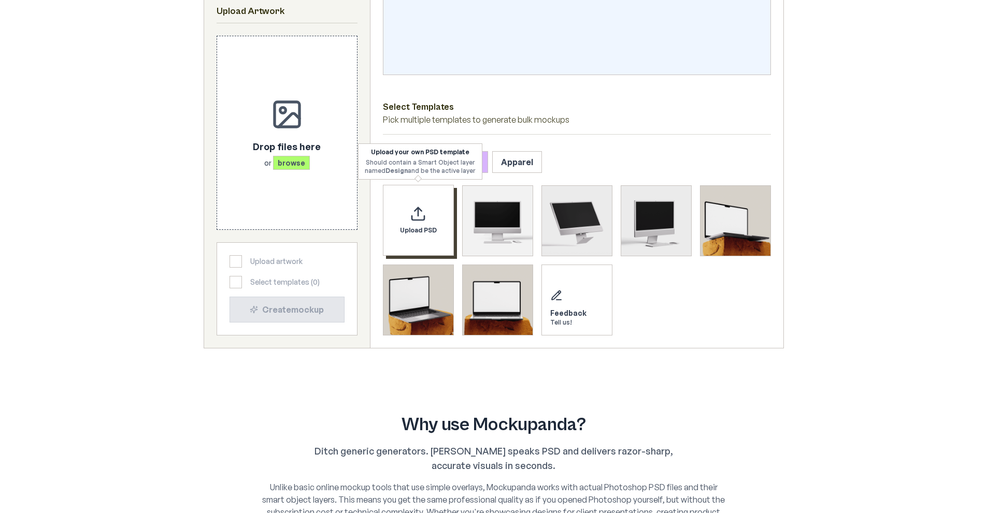
click at [431, 221] on div "Upload PSD" at bounding box center [418, 220] width 71 height 71
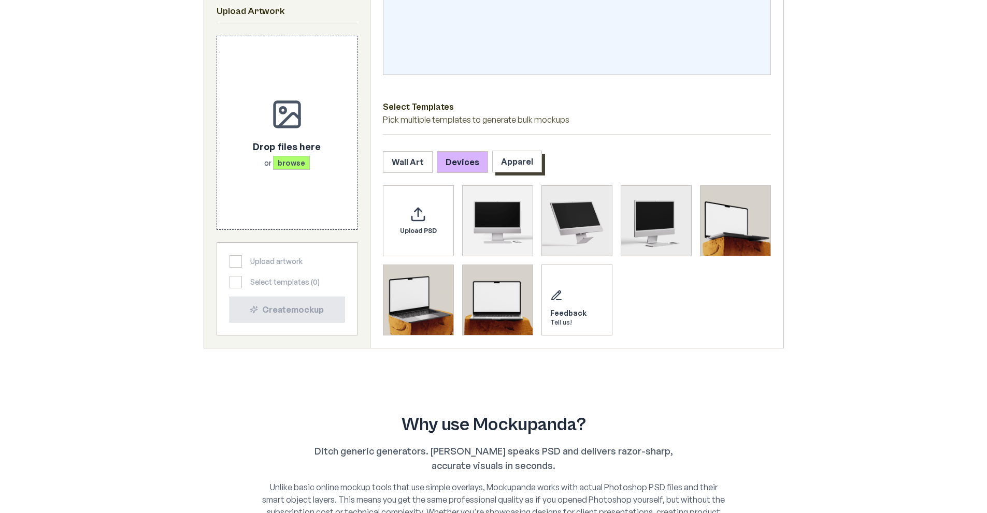
click at [531, 163] on button "Apparel" at bounding box center [517, 162] width 50 height 22
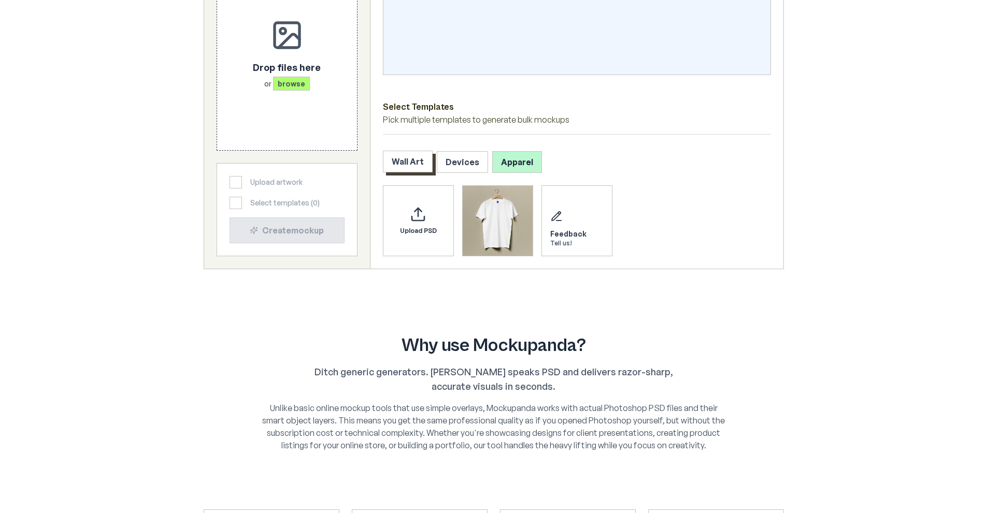
click at [412, 164] on button "Wall Art" at bounding box center [408, 162] width 50 height 22
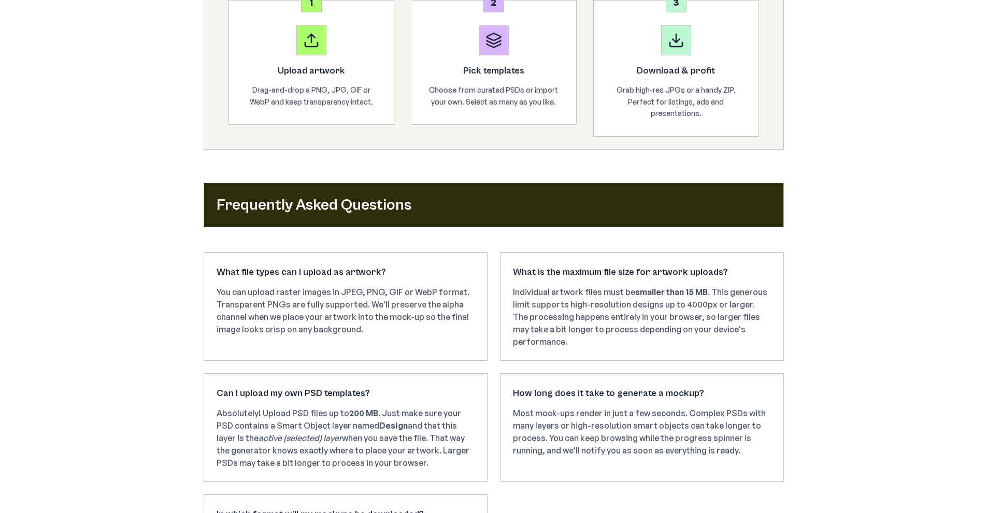
scroll to position [1398, 0]
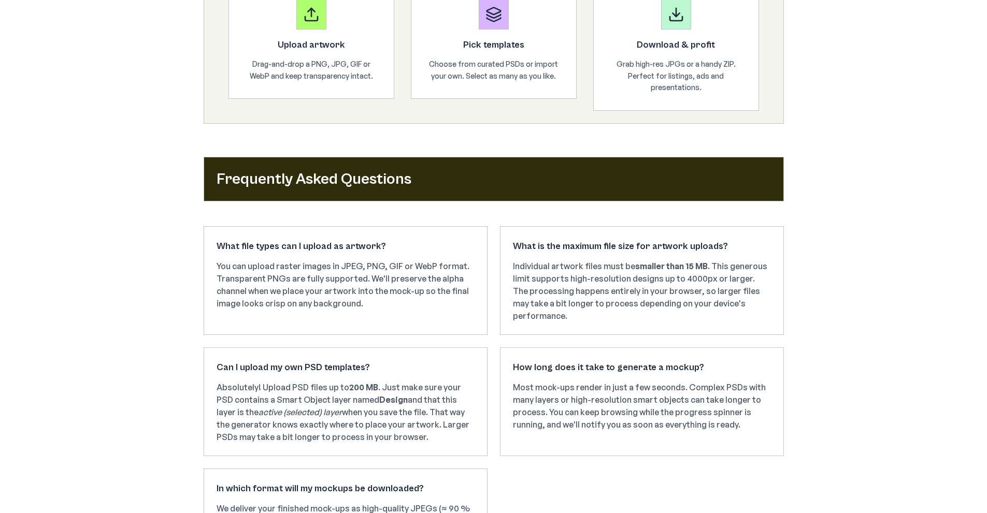
drag, startPoint x: 213, startPoint y: 370, endPoint x: 440, endPoint y: 437, distance: 236.1
click at [440, 437] on div "Can I upload my own PSD templates? Absolutely! Upload PSD files up to 200 MB . …" at bounding box center [346, 402] width 284 height 109
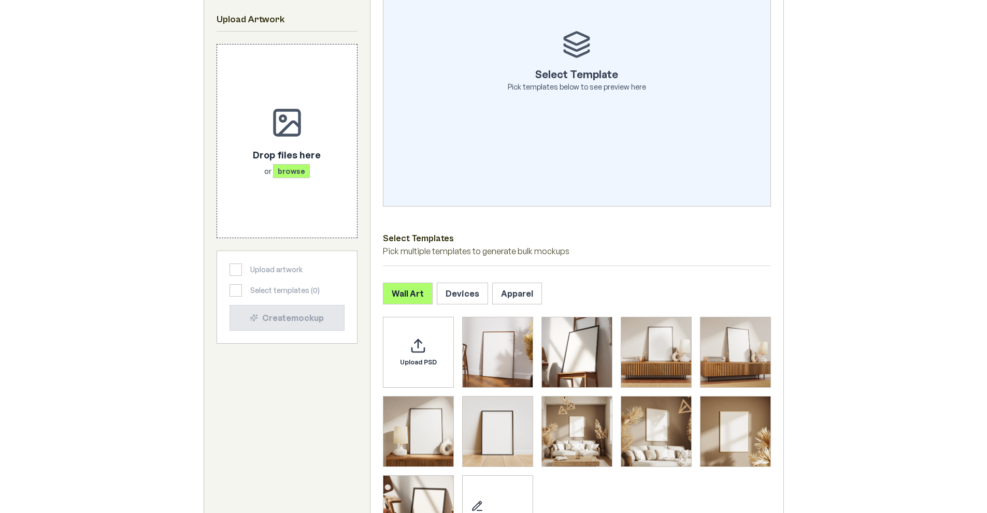
scroll to position [251, 0]
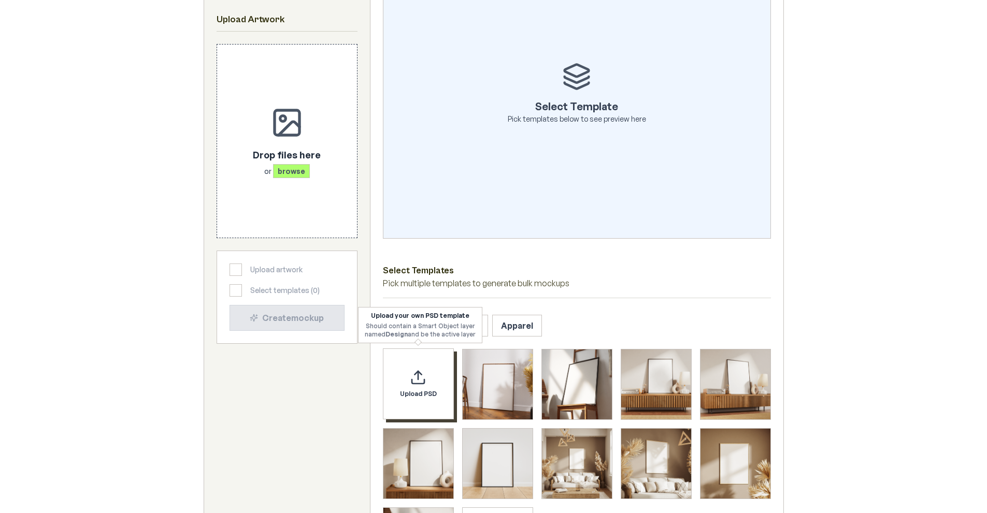
click at [412, 394] on span "Upload PSD" at bounding box center [418, 394] width 37 height 8
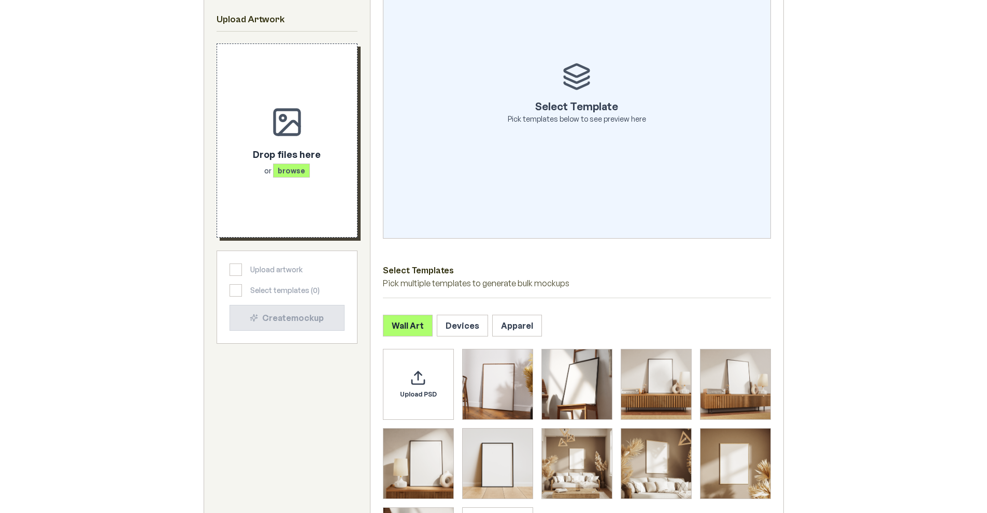
click at [292, 174] on span "browse" at bounding box center [291, 171] width 37 height 14
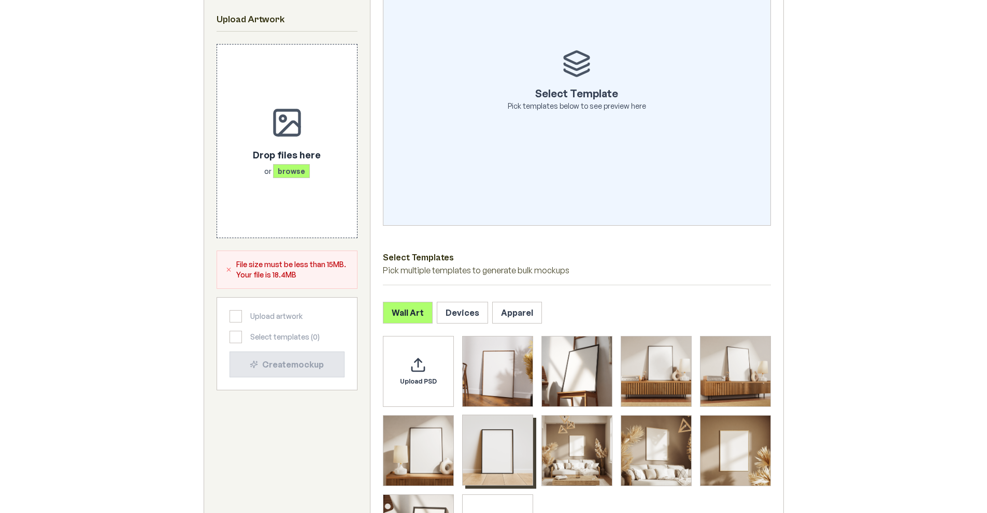
scroll to position [302, 0]
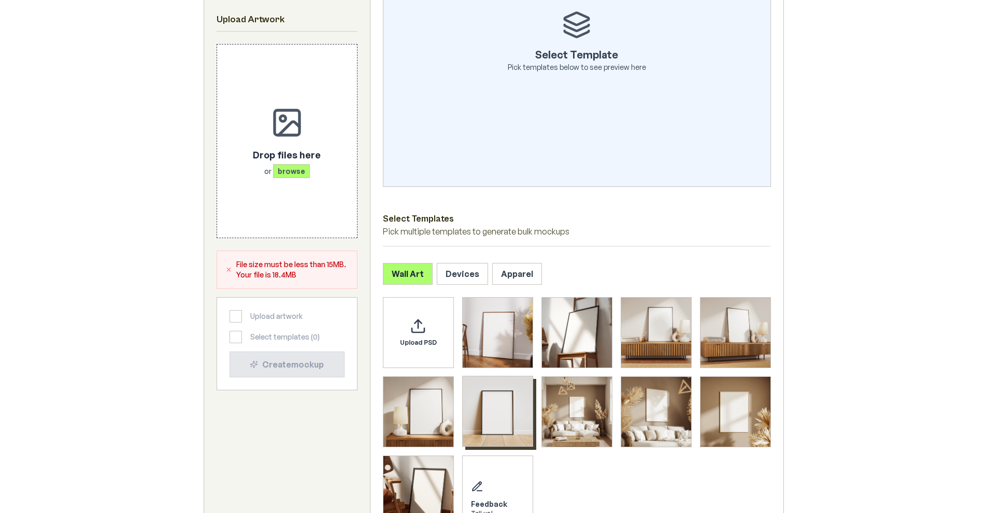
click at [502, 402] on img "Select template Framed Poster 6" at bounding box center [497, 412] width 70 height 70
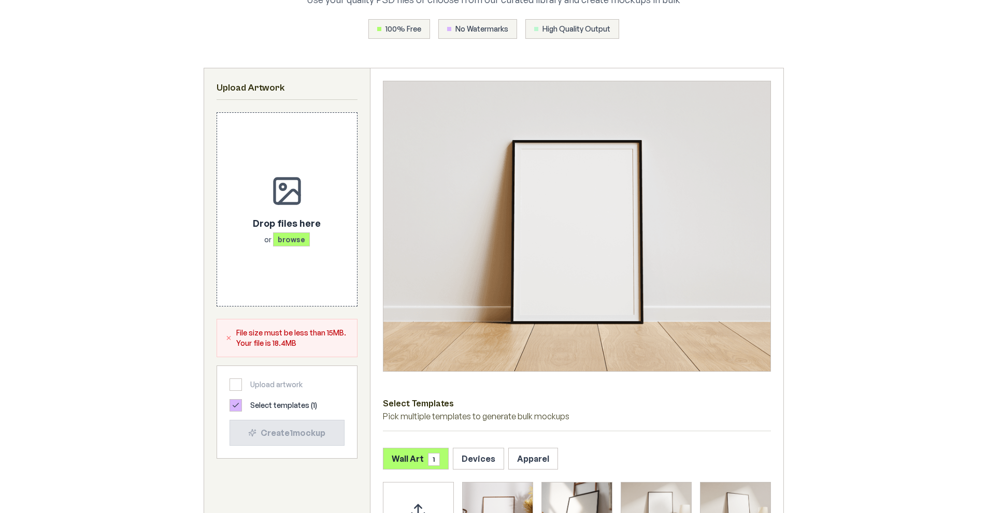
scroll to position [95, 0]
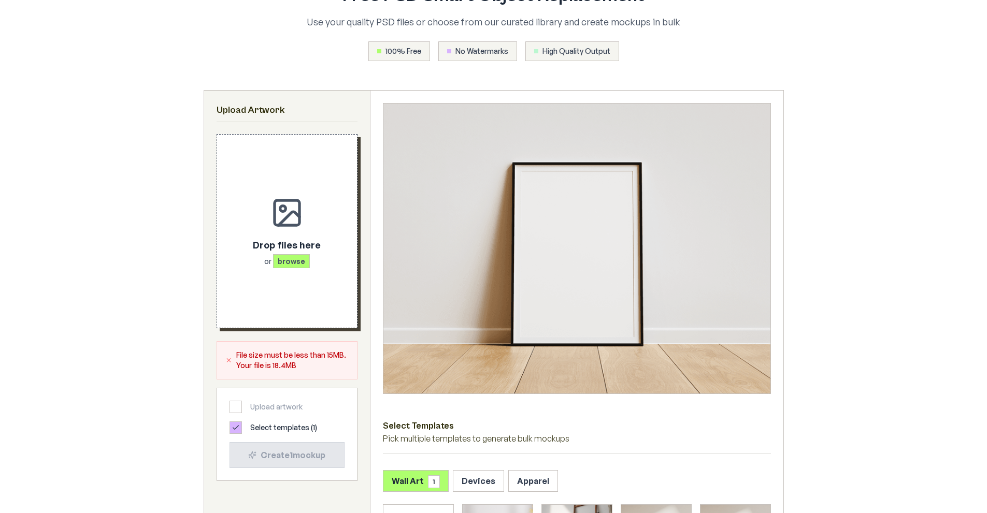
click at [293, 269] on div "Drop files here or browse" at bounding box center [287, 231] width 107 height 160
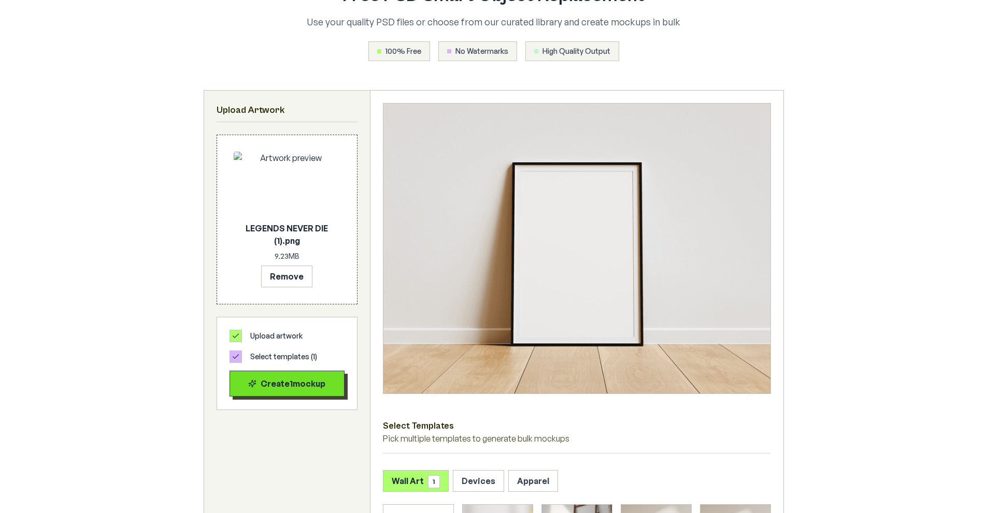
click at [304, 386] on div "Create 1 mockup" at bounding box center [286, 384] width 97 height 12
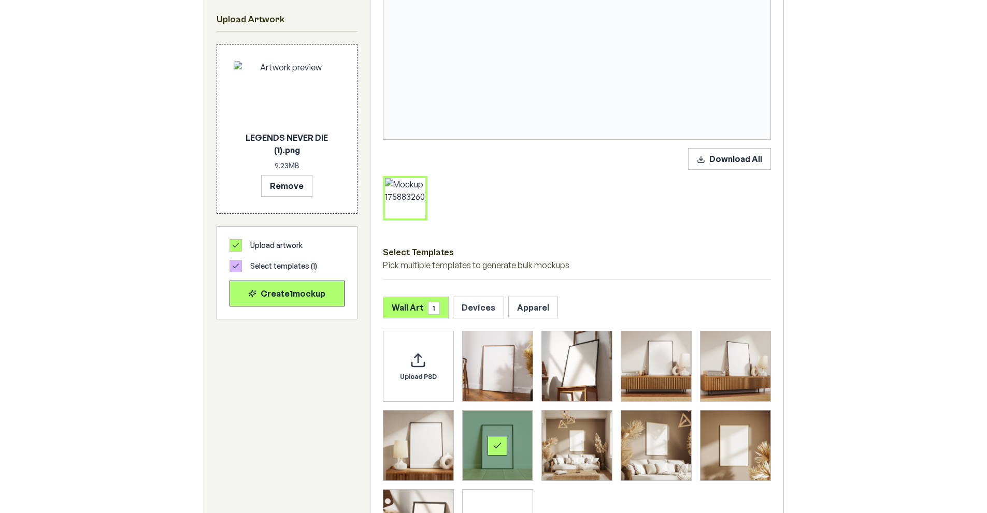
scroll to position [354, 0]
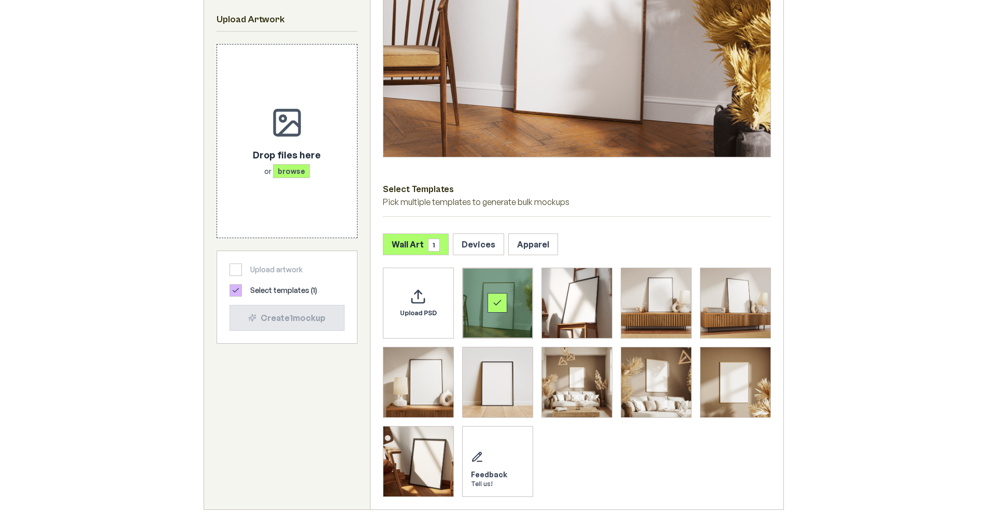
scroll to position [363, 0]
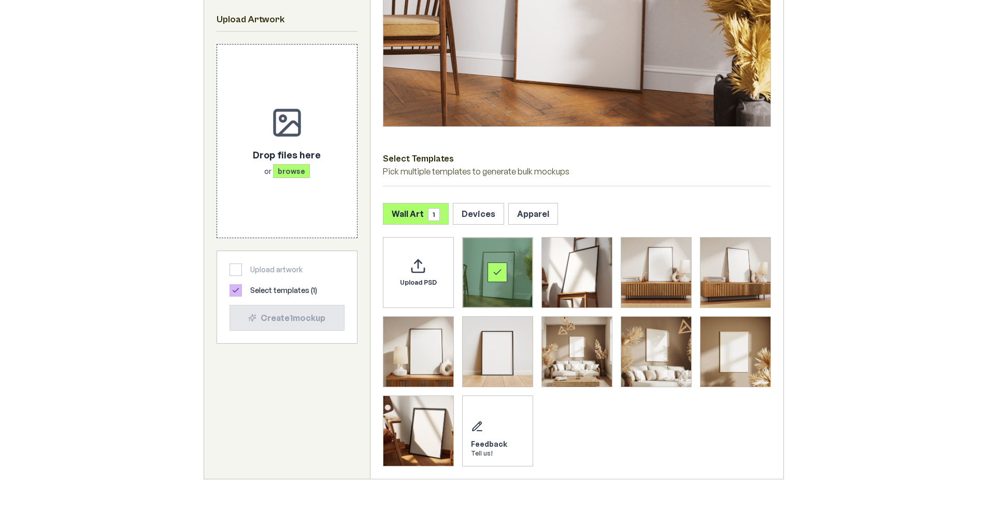
click at [506, 259] on div "Select template Framed Poster" at bounding box center [497, 273] width 70 height 70
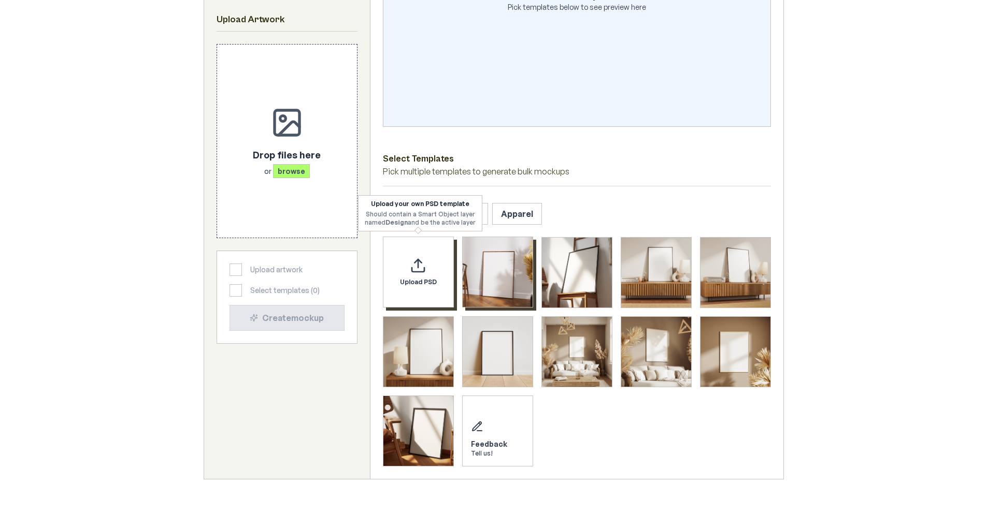
click at [418, 272] on icon "Upload custom PSD template" at bounding box center [418, 270] width 12 height 4
click at [466, 216] on button "Devices" at bounding box center [462, 213] width 51 height 22
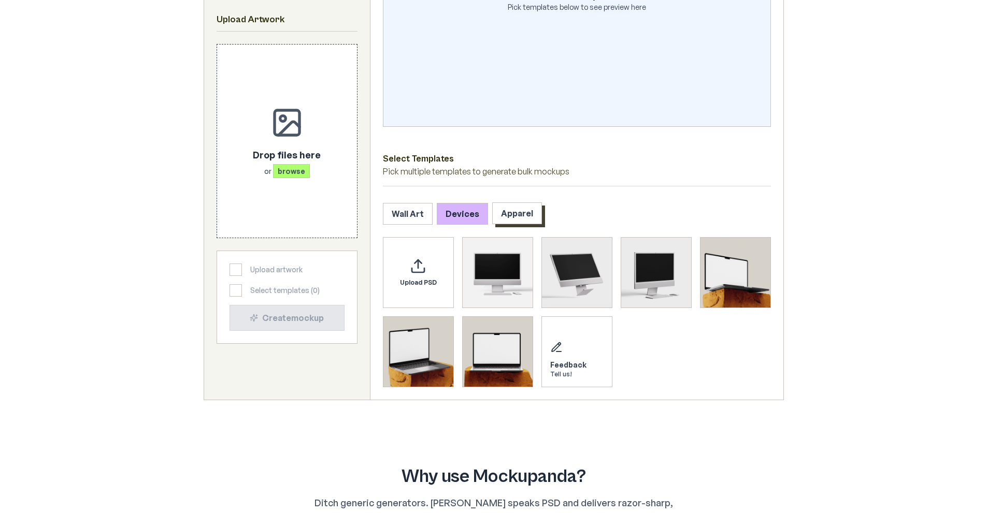
click at [506, 213] on button "Apparel" at bounding box center [517, 213] width 50 height 22
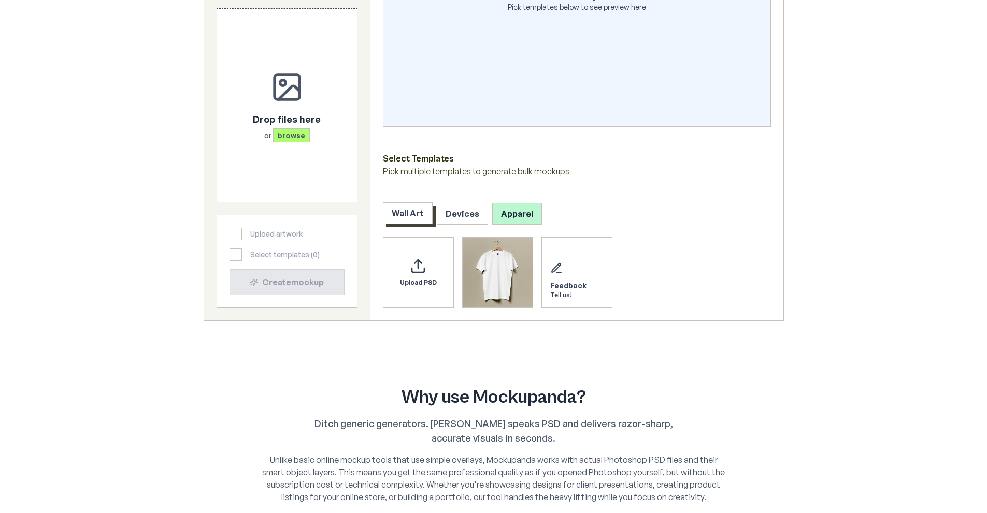
click at [412, 214] on button "Wall Art" at bounding box center [408, 213] width 50 height 22
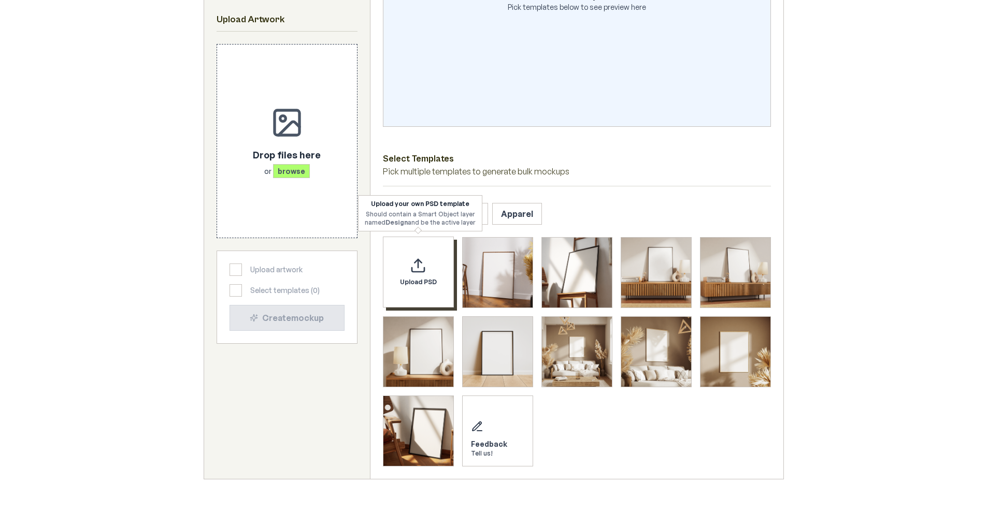
click at [421, 280] on span "Upload PSD" at bounding box center [418, 282] width 37 height 8
click at [431, 247] on div "Upload PSD" at bounding box center [418, 272] width 71 height 71
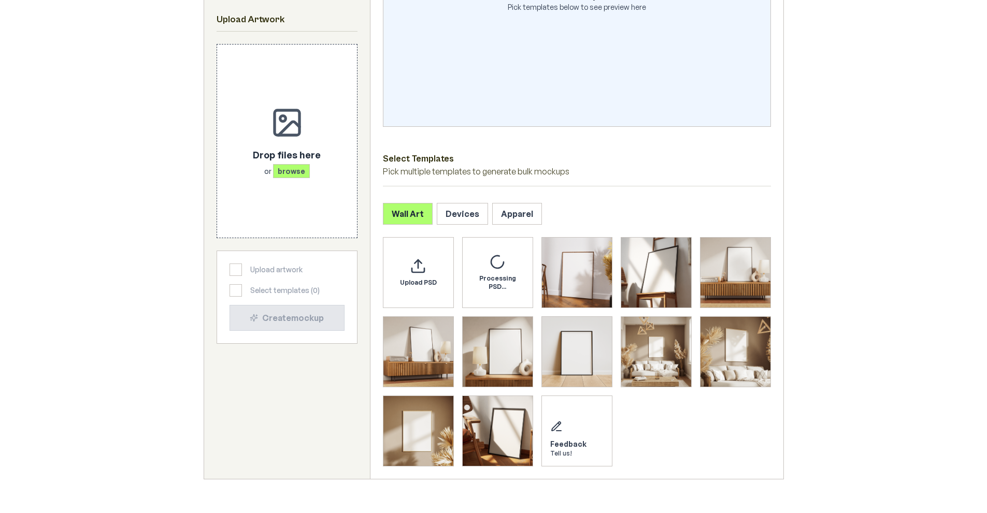
click at [472, 256] on div "Processing PSD..." at bounding box center [497, 272] width 71 height 71
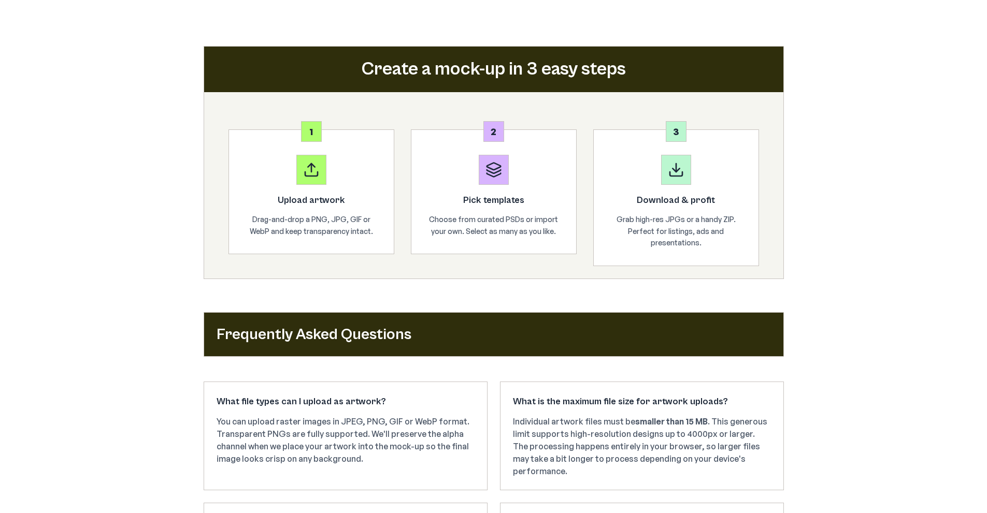
scroll to position [1545, 0]
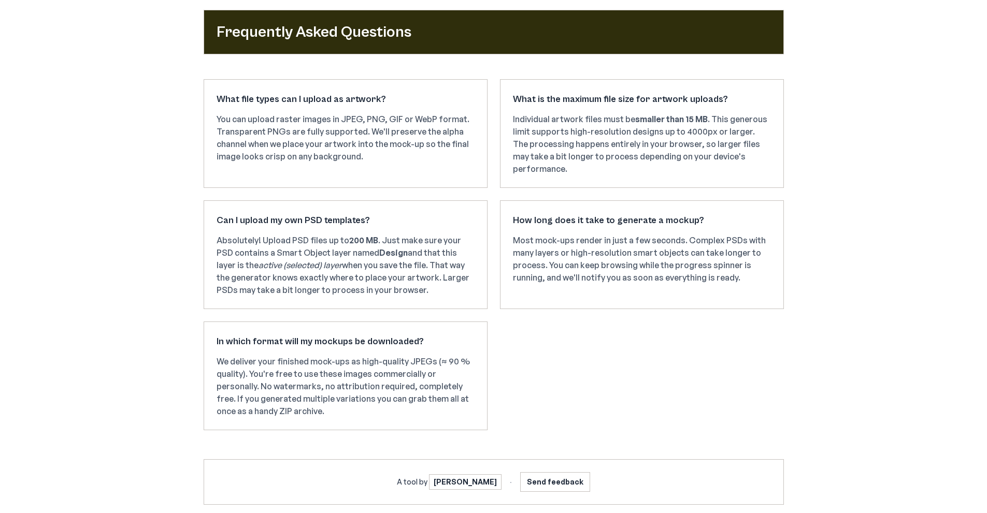
drag, startPoint x: 212, startPoint y: 237, endPoint x: 425, endPoint y: 286, distance: 218.1
click at [446, 303] on div "Can I upload my own PSD templates? Absolutely! Upload PSD files up to 200 MB . …" at bounding box center [346, 254] width 284 height 109
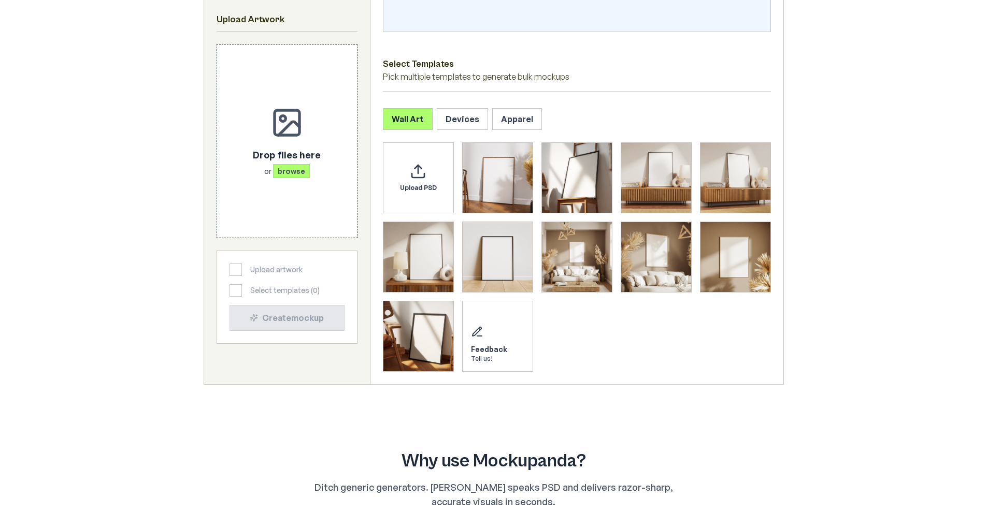
scroll to position [458, 0]
click at [385, 184] on div "Upload PSD" at bounding box center [418, 176] width 71 height 71
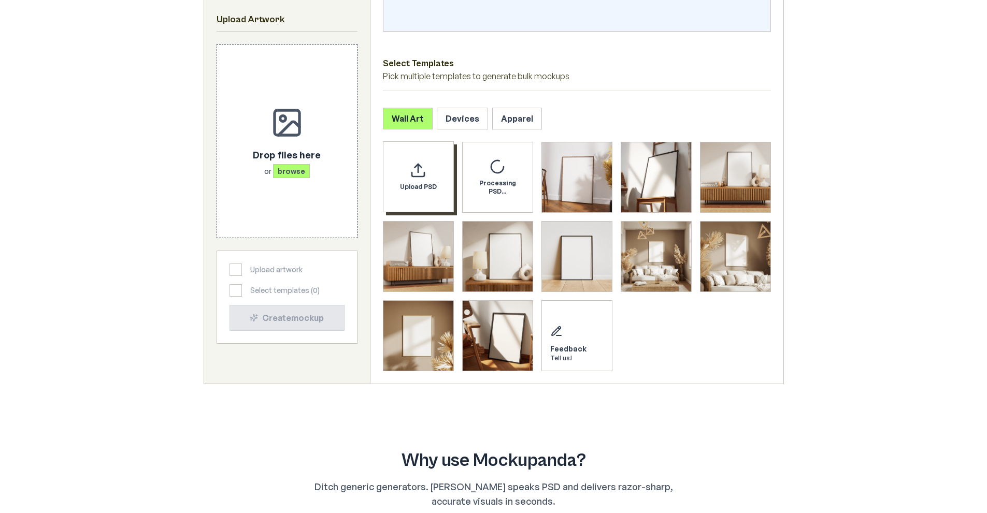
click at [420, 194] on div "Upload PSD" at bounding box center [418, 176] width 71 height 71
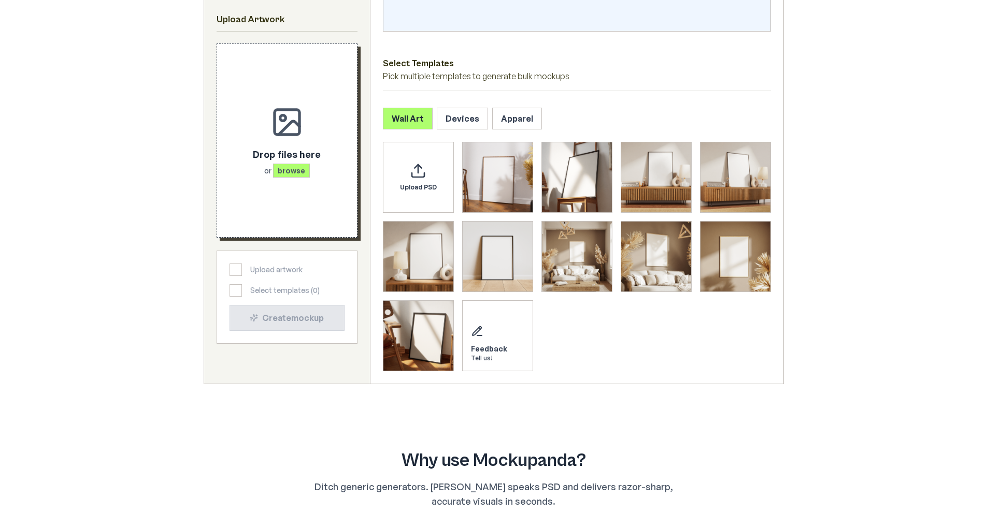
click at [305, 169] on span "browse" at bounding box center [291, 171] width 37 height 14
click at [280, 169] on span "browse" at bounding box center [291, 171] width 37 height 14
